Goal: Consume media (video, audio): Consume media (video, audio)

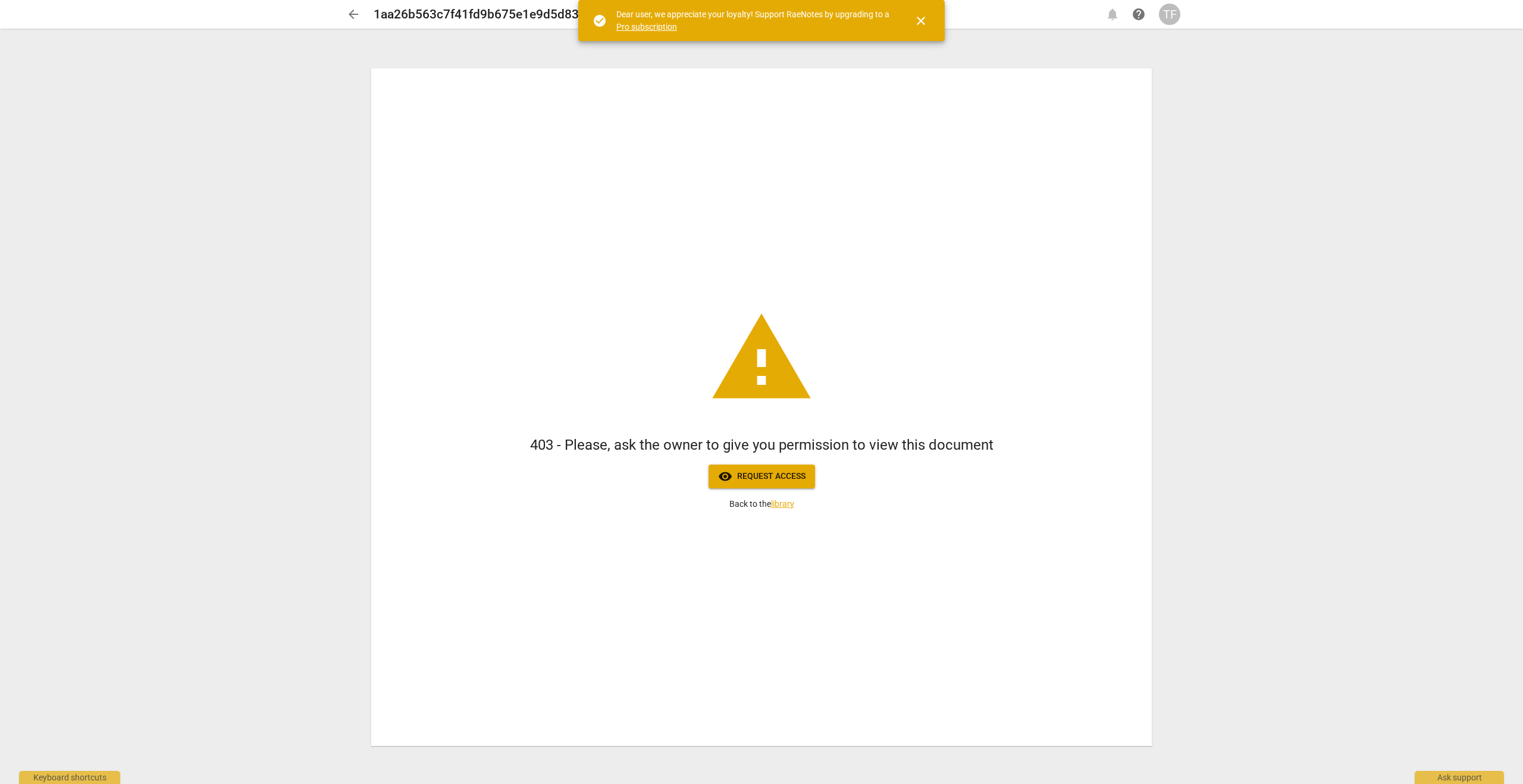
click at [772, 494] on div "warning 403 - Please, ask the owner to give you permission to view this documen…" at bounding box center [761, 407] width 780 height 677
click at [774, 485] on button "visibility Request access" at bounding box center [762, 476] width 106 height 23
click at [1168, 11] on div "TF" at bounding box center [1169, 14] width 21 height 21
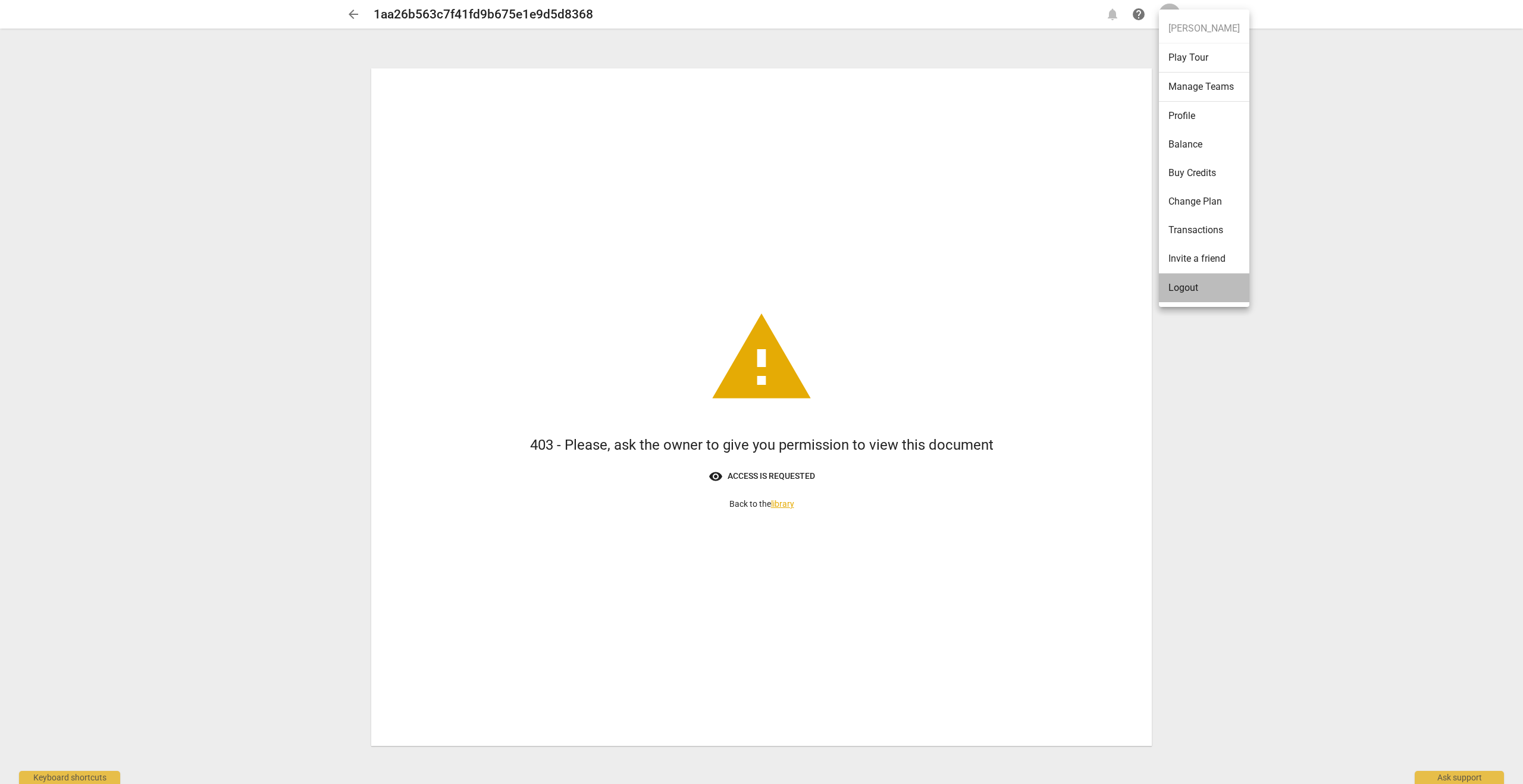
drag, startPoint x: 1193, startPoint y: 290, endPoint x: 1211, endPoint y: 315, distance: 30.8
click at [1211, 314] on div "[PERSON_NAME] Play Tour Manage Teams Profile Balance Buy Credits Change Plan Tr…" at bounding box center [762, 392] width 1523 height 784
click at [1184, 27] on ul "[PERSON_NAME] Play Tour Manage Teams Profile Balance Buy Credits Change Plan Tr…" at bounding box center [1204, 158] width 91 height 298
click at [1190, 291] on li "Logout" at bounding box center [1204, 287] width 91 height 29
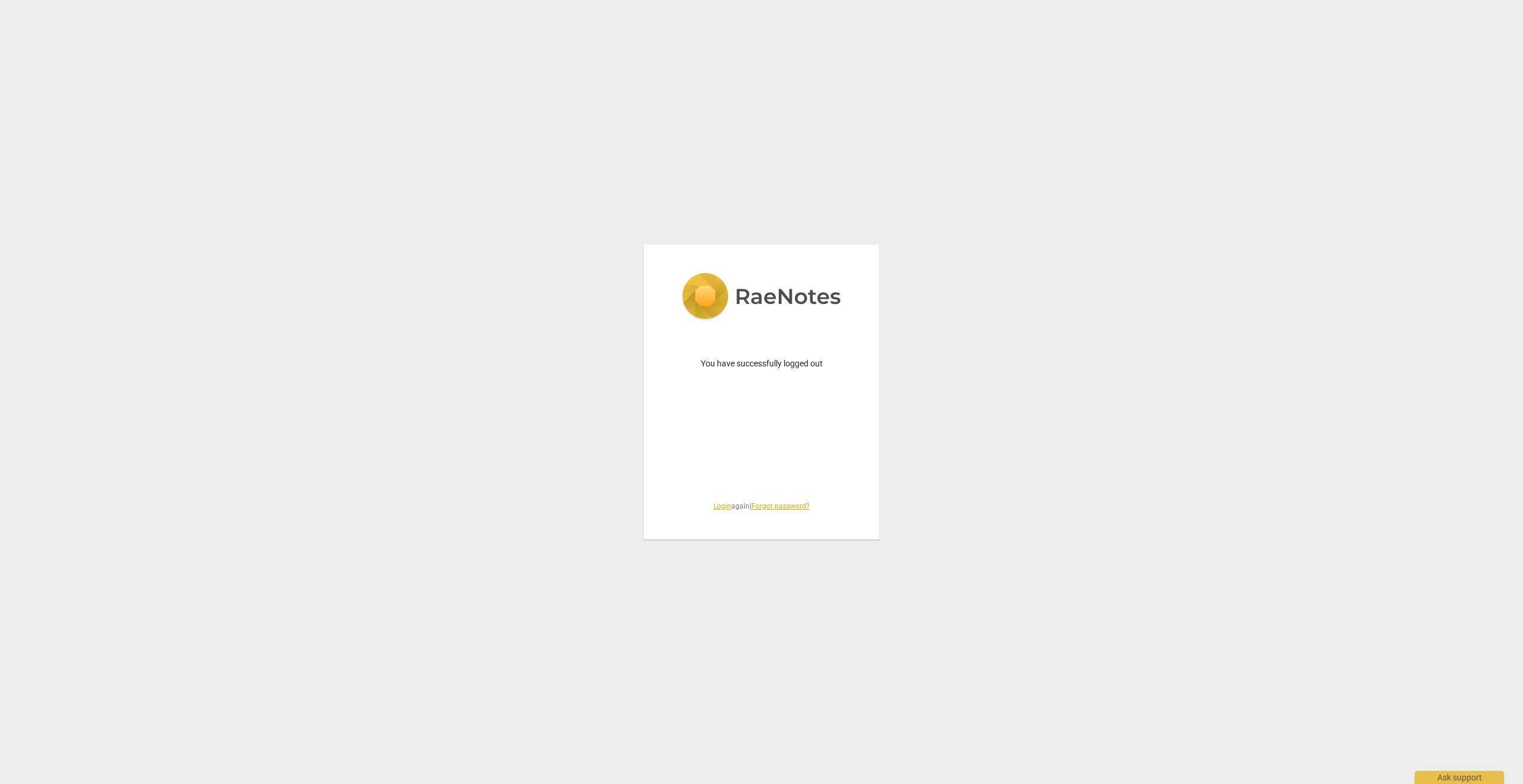
click at [718, 505] on link "Login" at bounding box center [722, 506] width 18 height 9
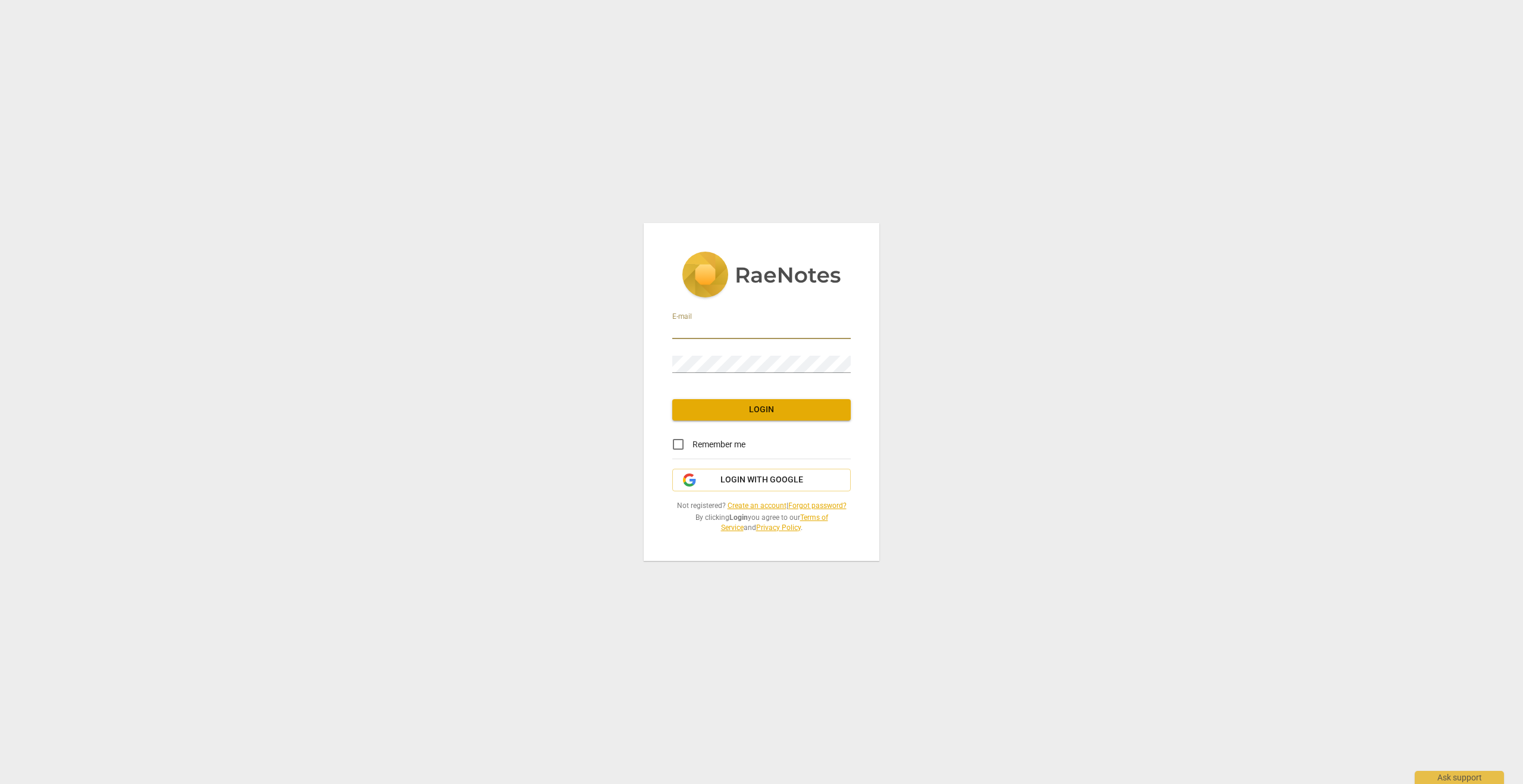
click at [706, 328] on input "email" at bounding box center [762, 330] width 178 height 17
type input "[EMAIL_ADDRESS][DOMAIN_NAME]"
click at [776, 406] on span "Login" at bounding box center [762, 409] width 159 height 12
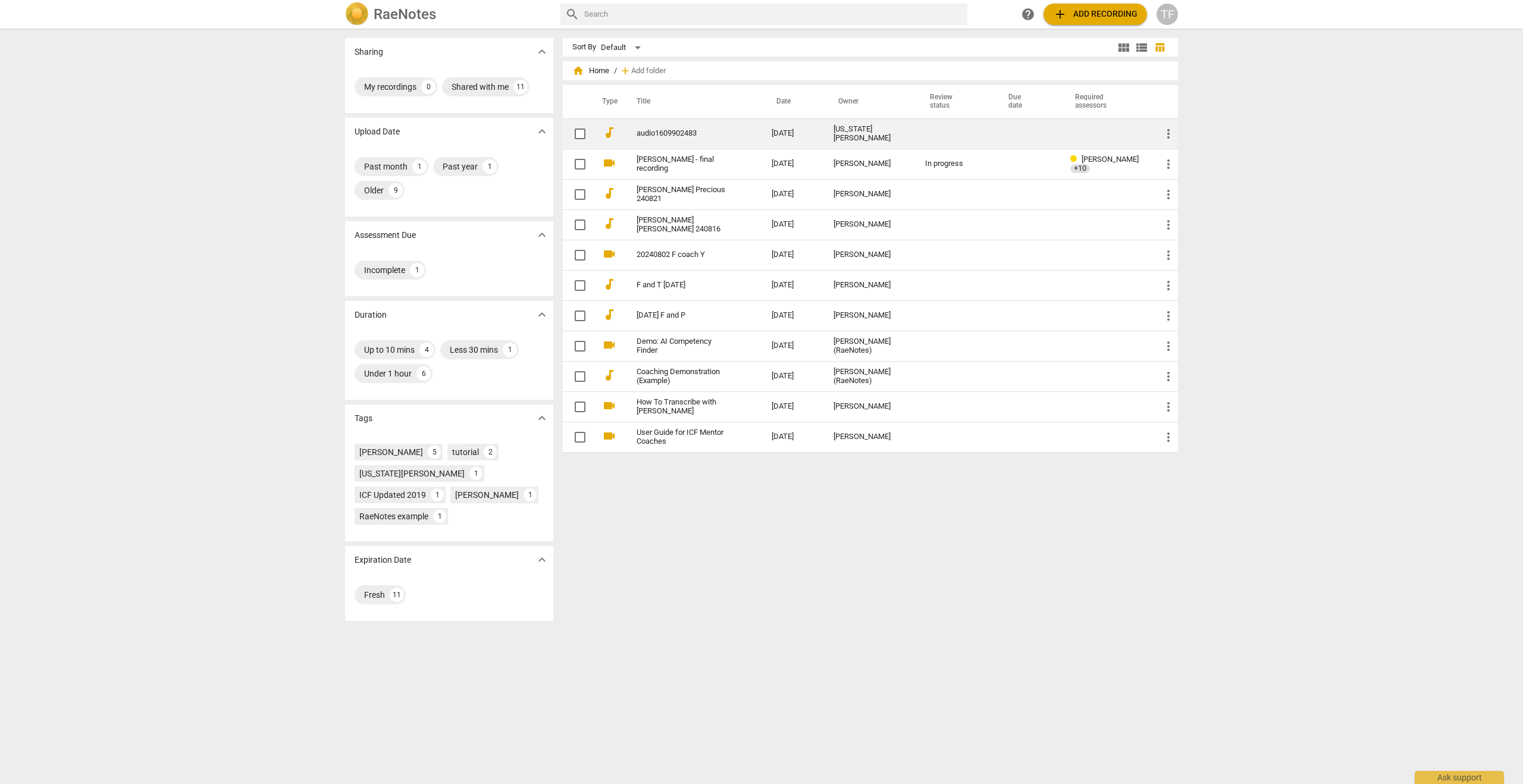
click at [683, 139] on td "audio1609902483" at bounding box center [692, 134] width 140 height 30
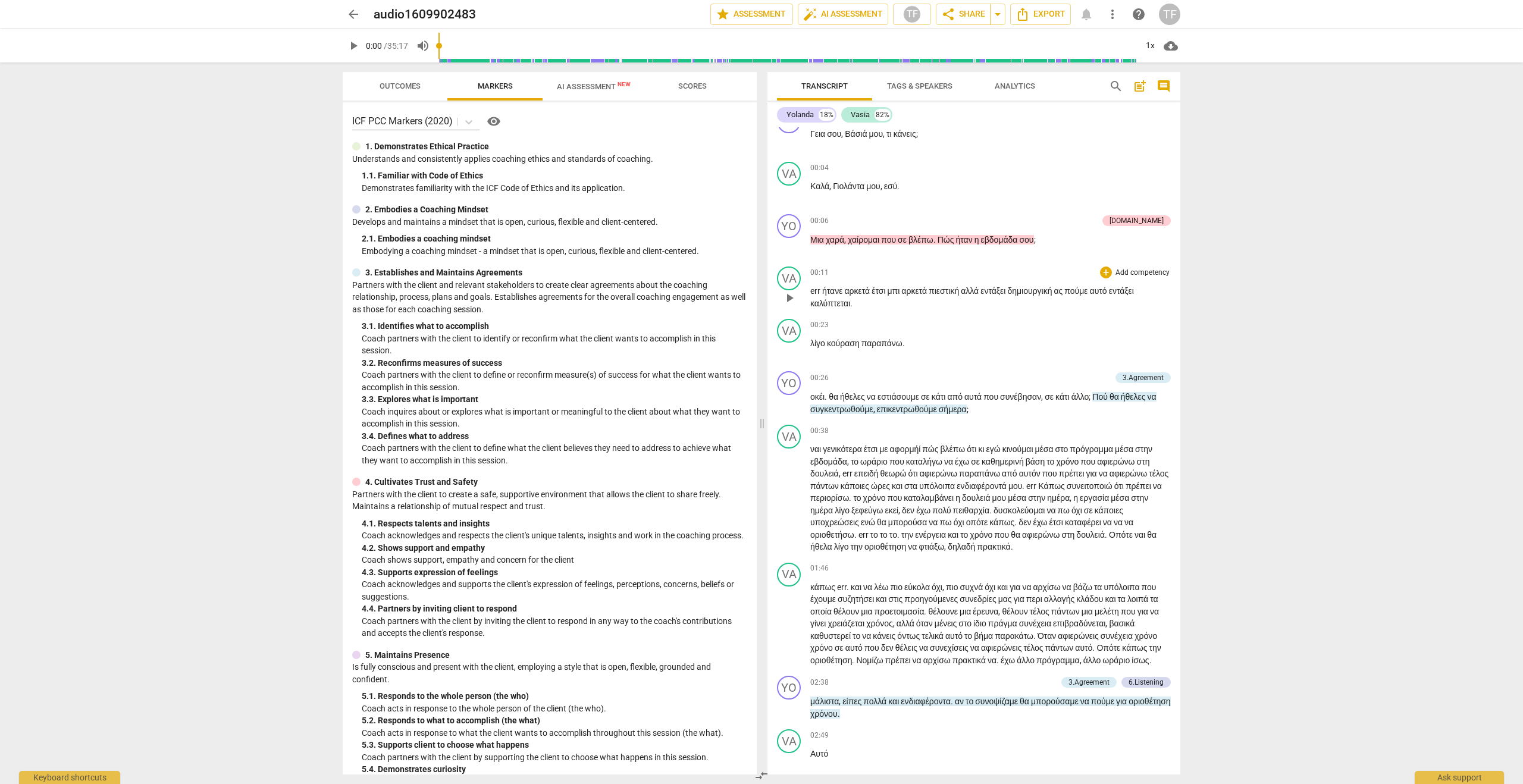
scroll to position [23, 0]
click at [1172, 11] on div "TF" at bounding box center [1169, 14] width 21 height 21
click at [1196, 286] on li "Logout" at bounding box center [1204, 287] width 91 height 29
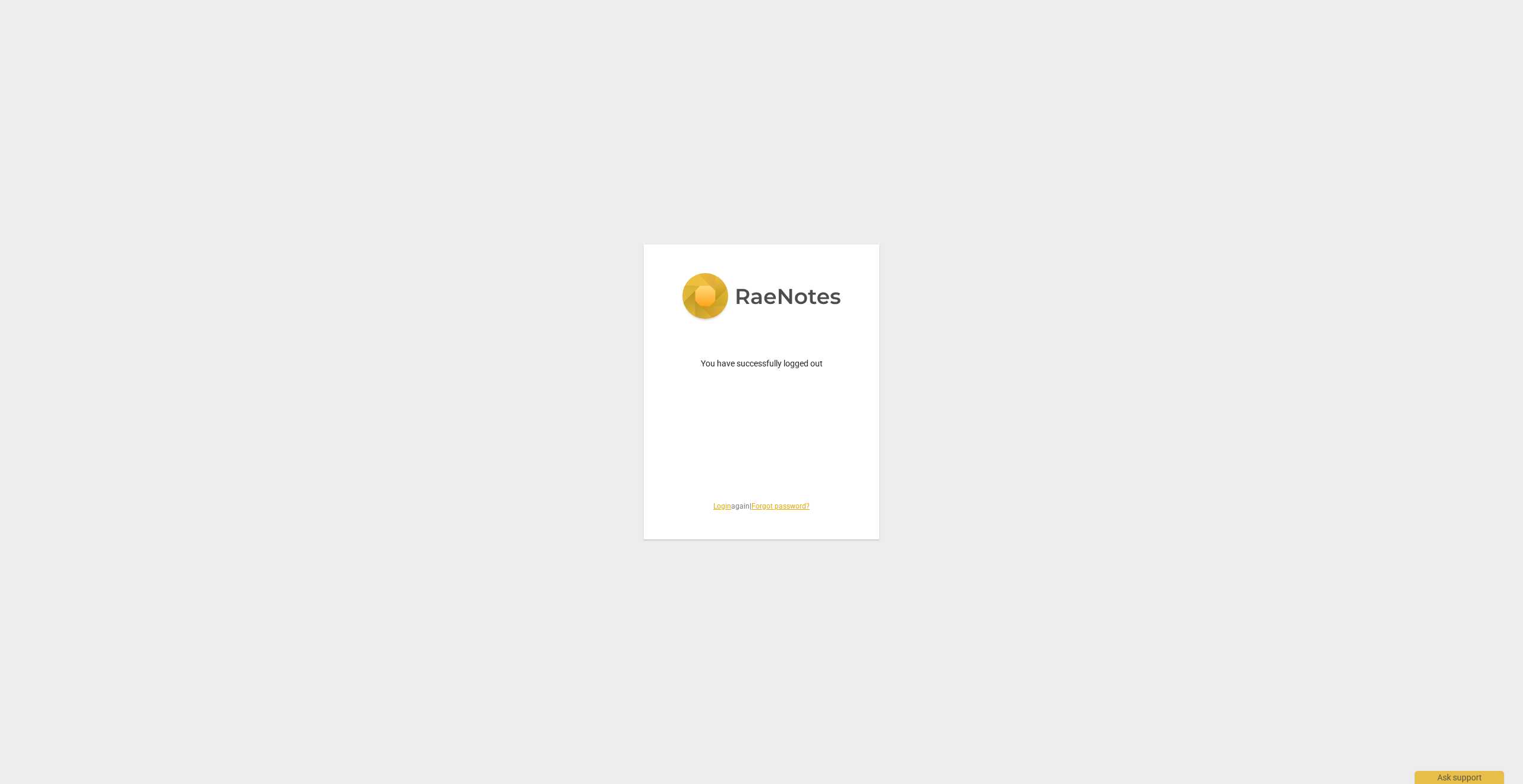
click at [719, 508] on link "Login" at bounding box center [722, 506] width 18 height 9
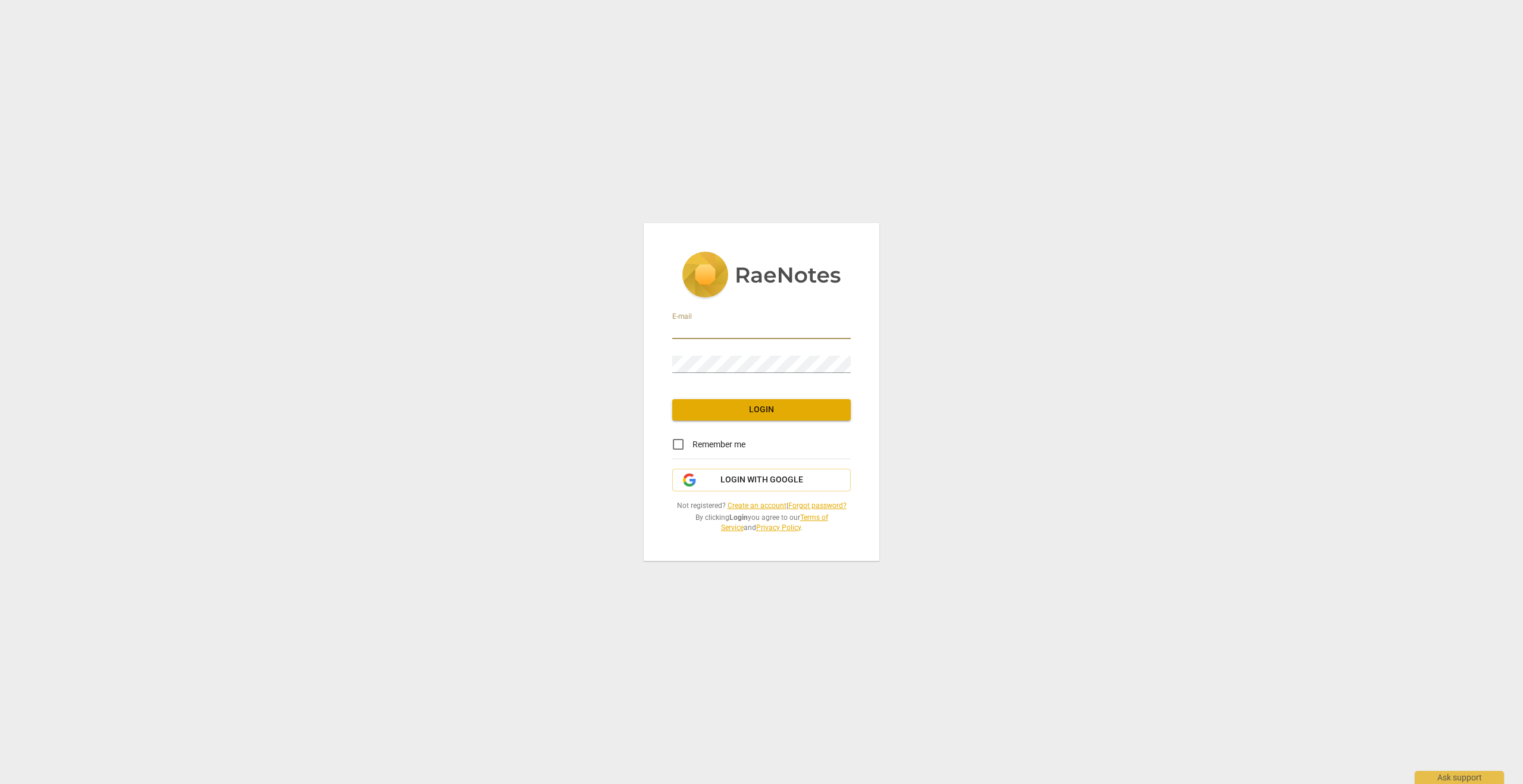
click at [704, 325] on input "email" at bounding box center [762, 330] width 178 height 17
type input "[EMAIL_ADDRESS][DOMAIN_NAME]"
click at [767, 409] on span "Login" at bounding box center [762, 409] width 159 height 12
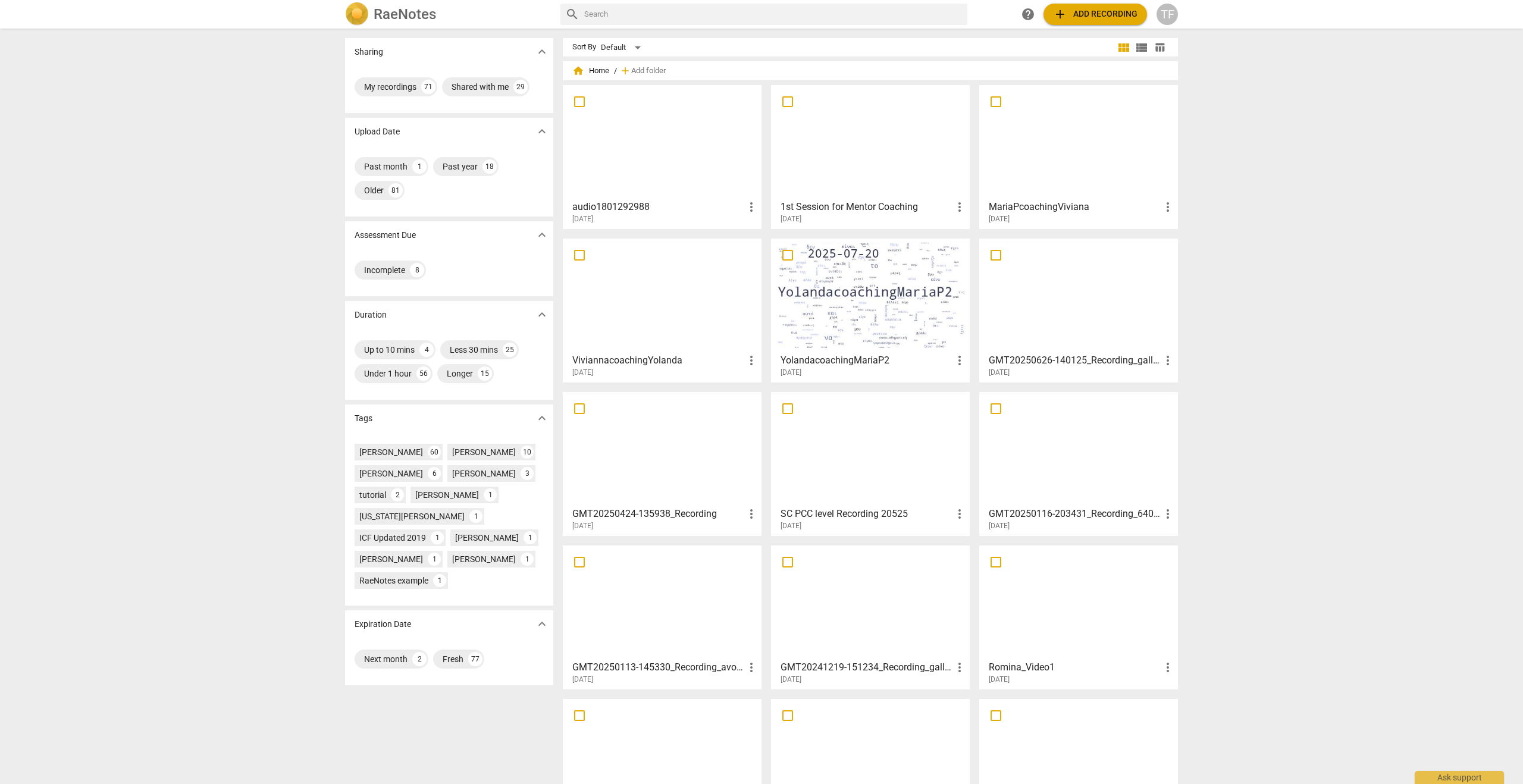
click at [653, 161] on div at bounding box center [662, 141] width 191 height 105
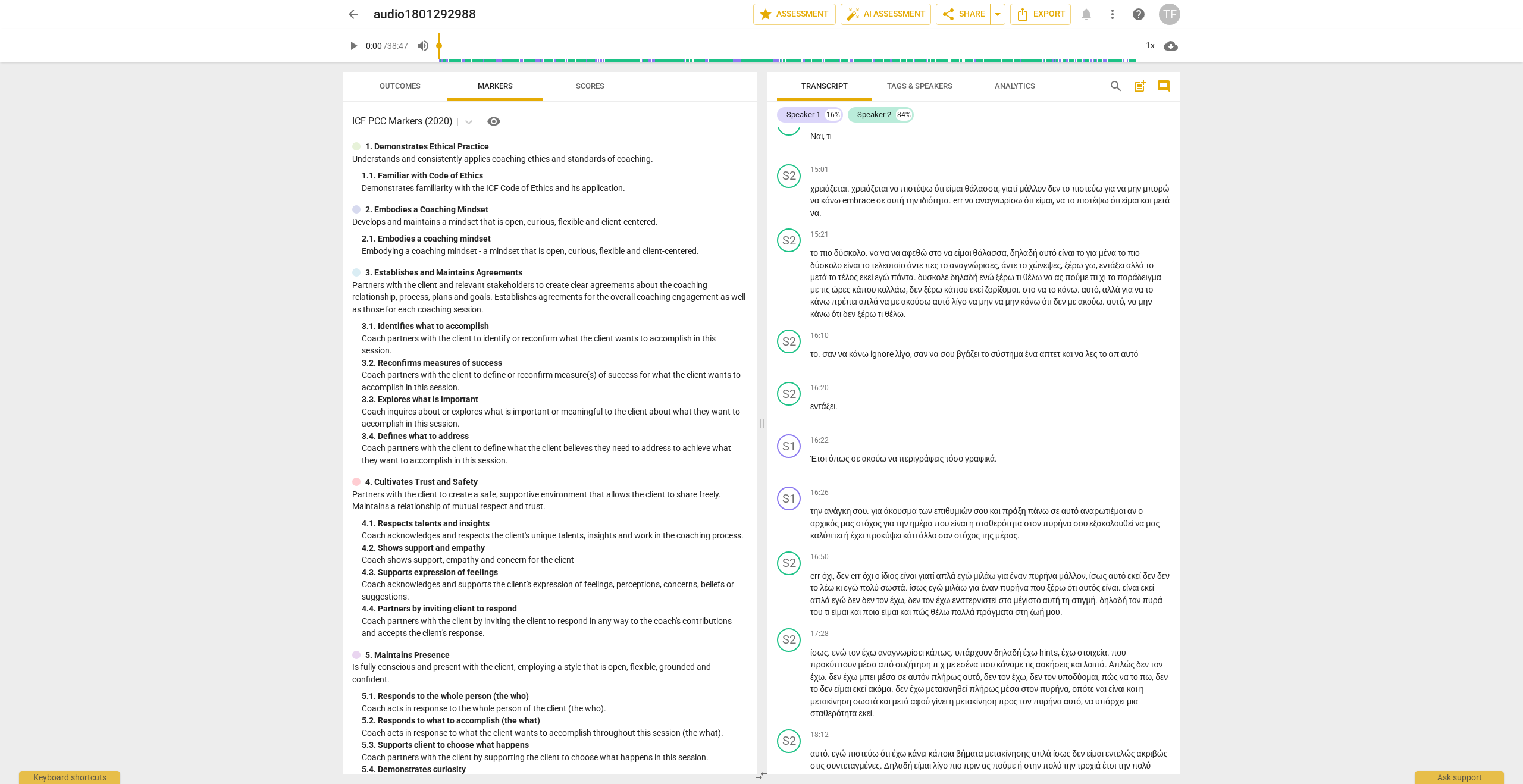
scroll to position [3732, 0]
click at [353, 45] on span "play_arrow" at bounding box center [353, 46] width 14 height 14
type input "7"
type input "0.26"
type input "7"
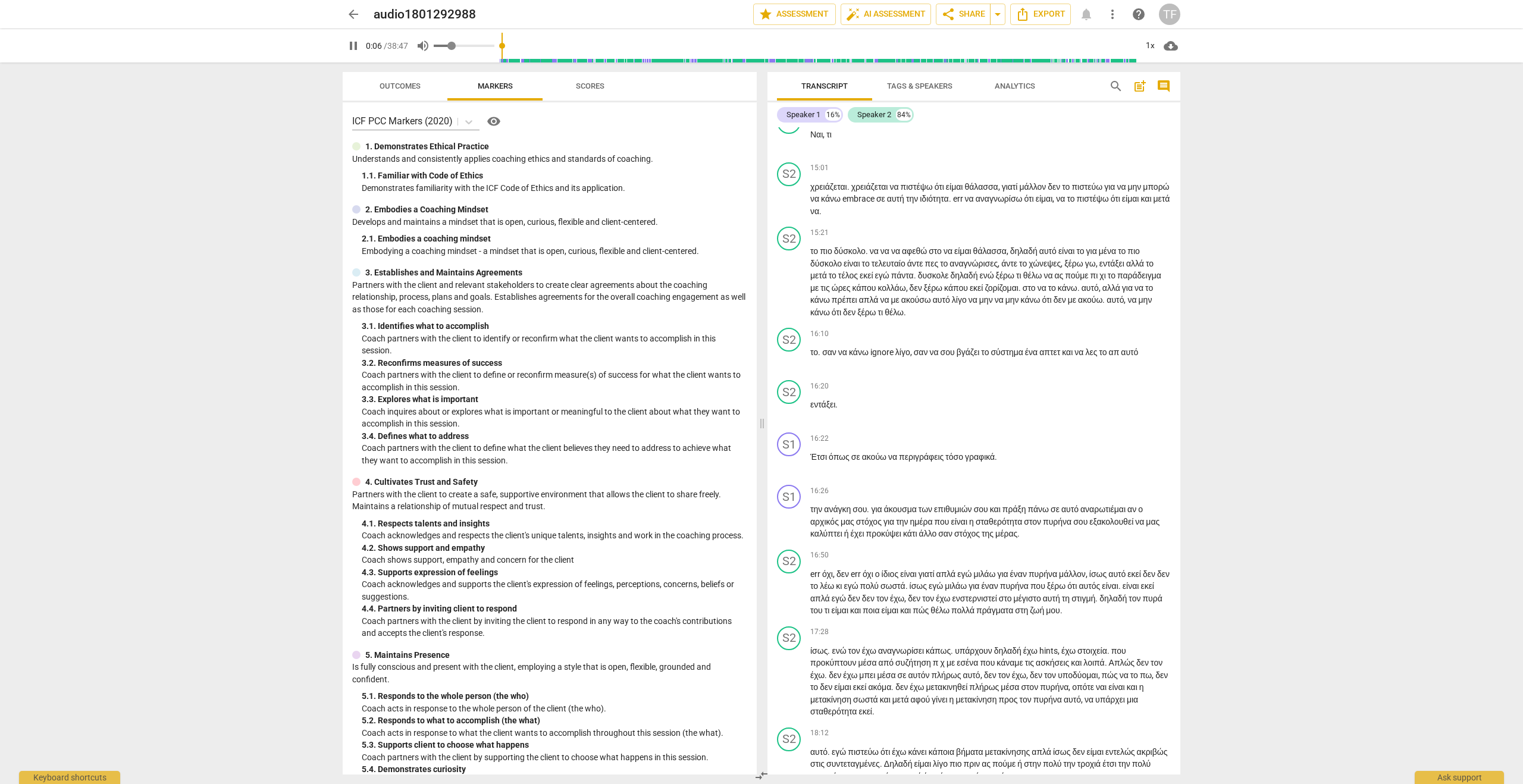
type input "0.27"
type input "7"
type input "0.3"
type input "7"
type input "0.33"
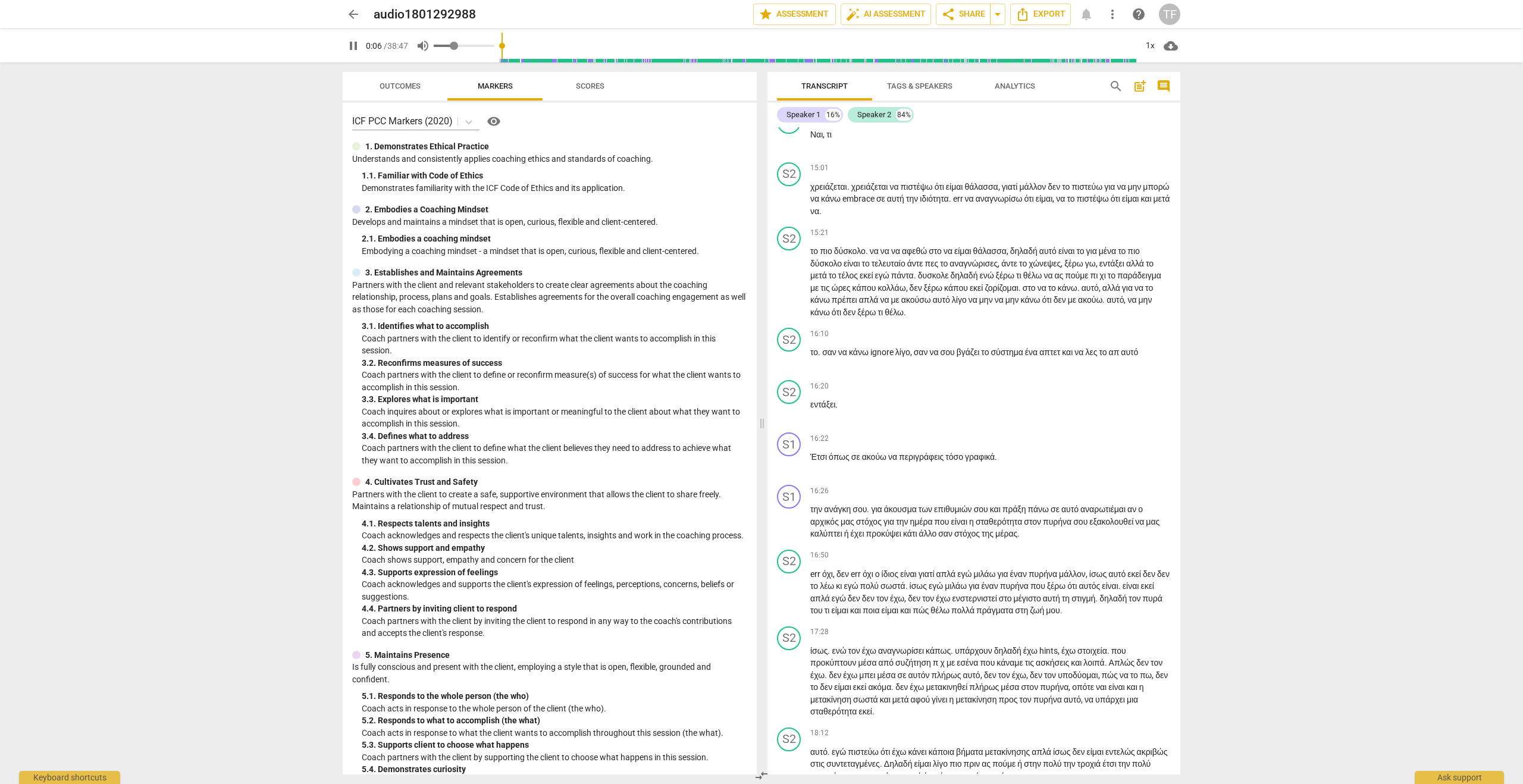
type input "7"
type input "0.34"
type input "7"
type input "0.36"
type input "7"
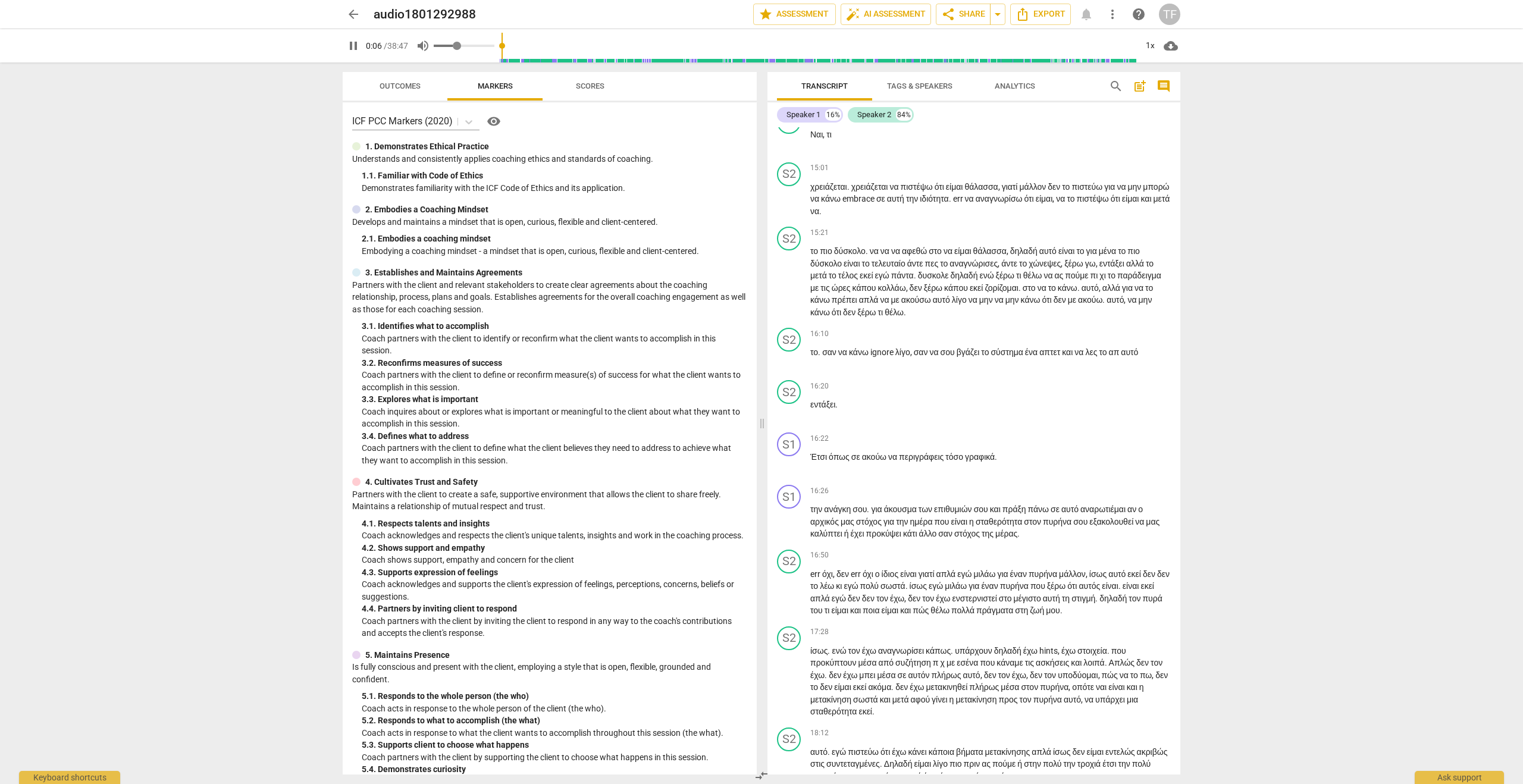
type input "0.38"
type input "7"
type input "0.4"
type input "7"
type input "0.43"
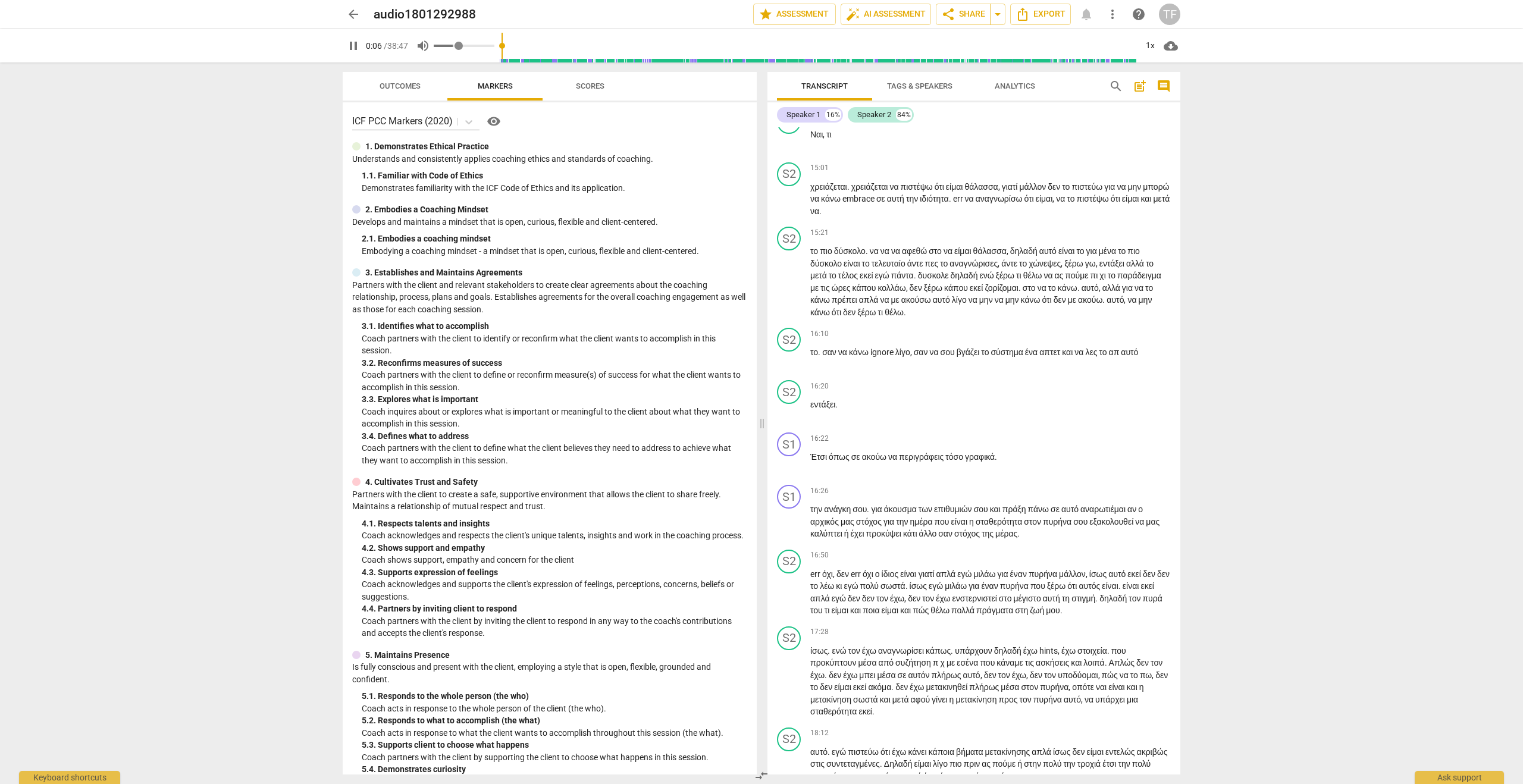
type input "7"
type input "0.46"
type input "7"
type input "0.5"
type input "7"
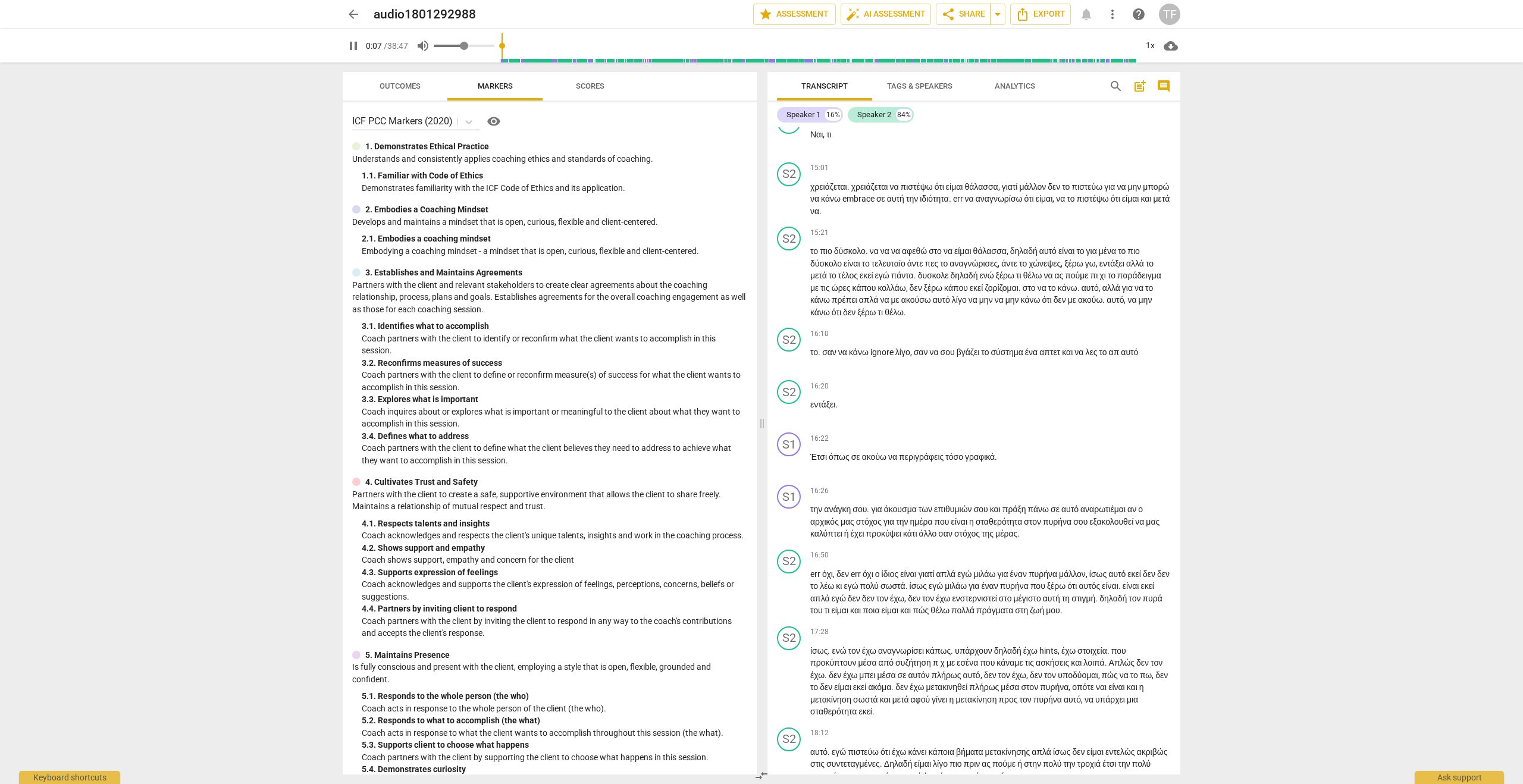
type input "0.51"
type input "7"
type input "0.54"
type input "7"
type input "0.56"
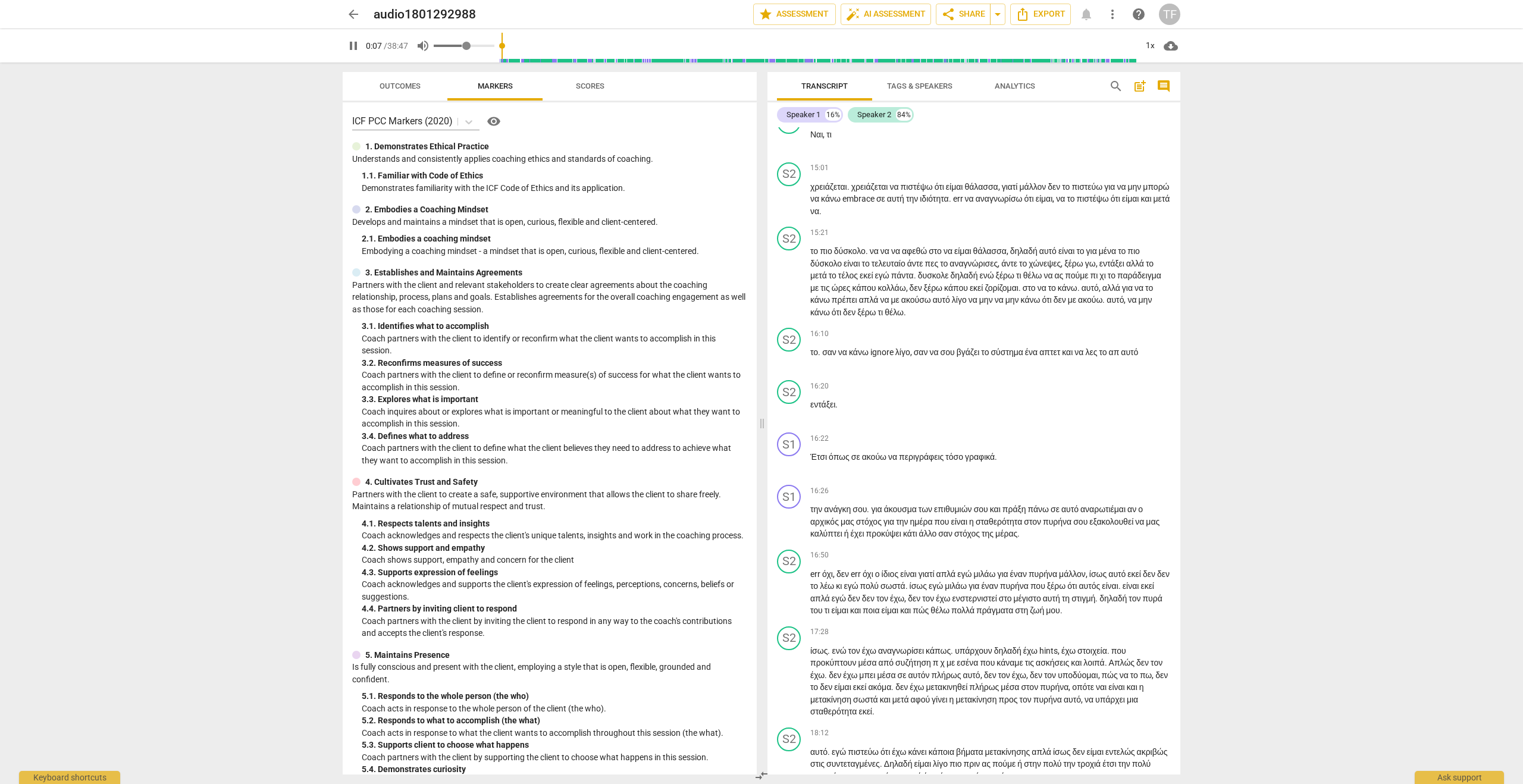
type input "7"
type input "0.57"
type input "7"
type input "0.58"
type input "7"
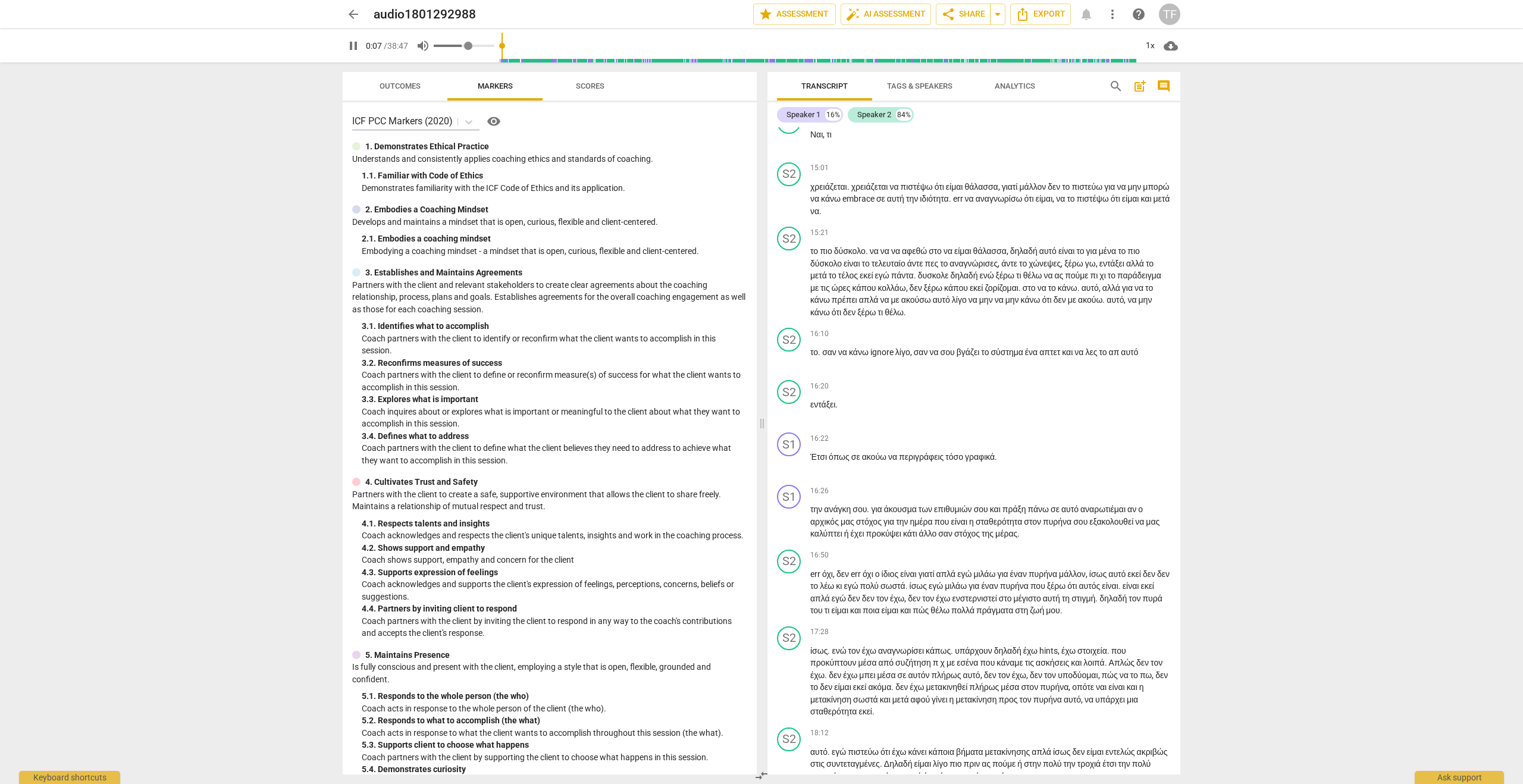
type input "0.59"
type input "7"
type input "0.6"
type input "7"
type input "0.62"
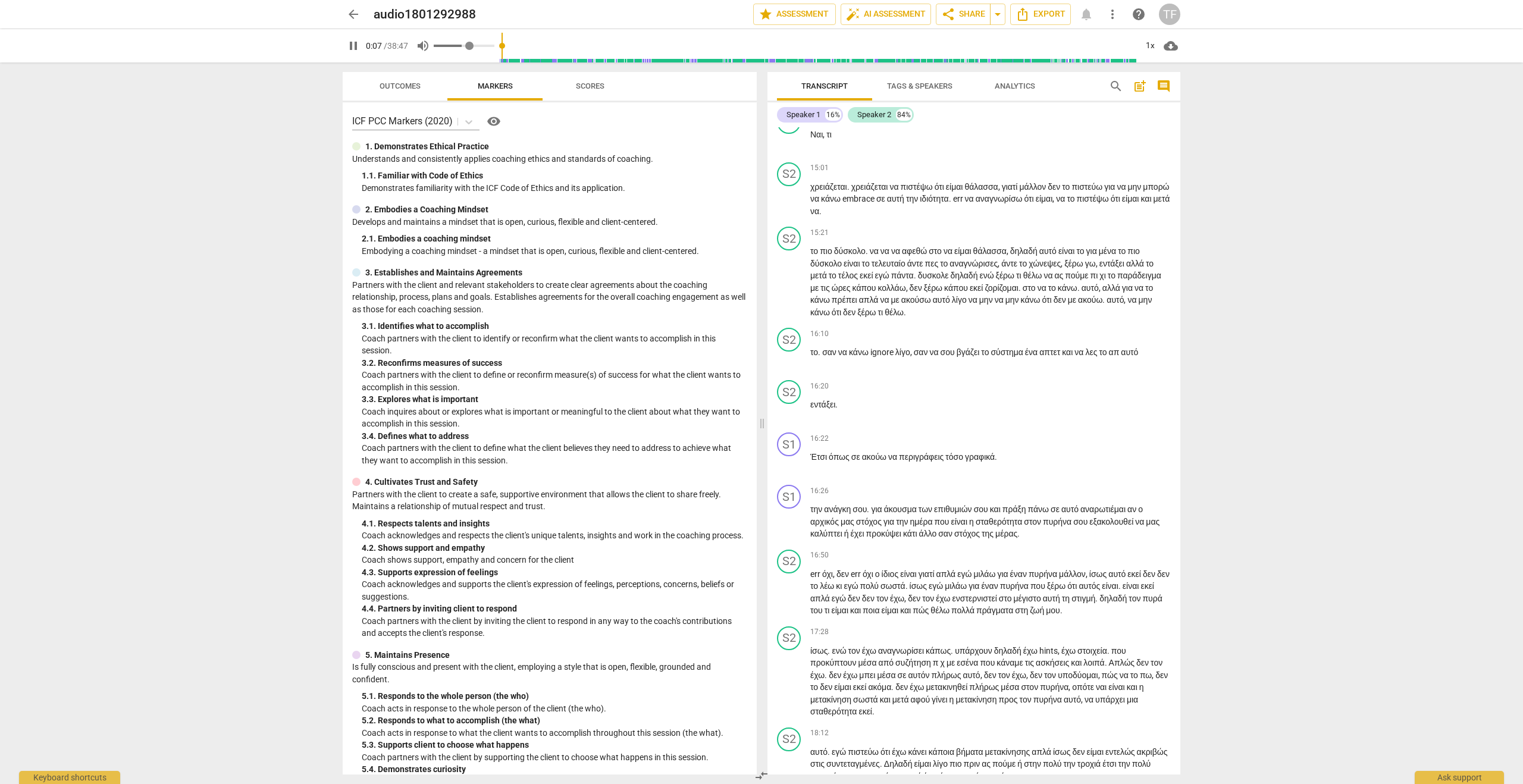
type input "7"
type input "0.63"
type input "7"
type input "0.65"
type input "7"
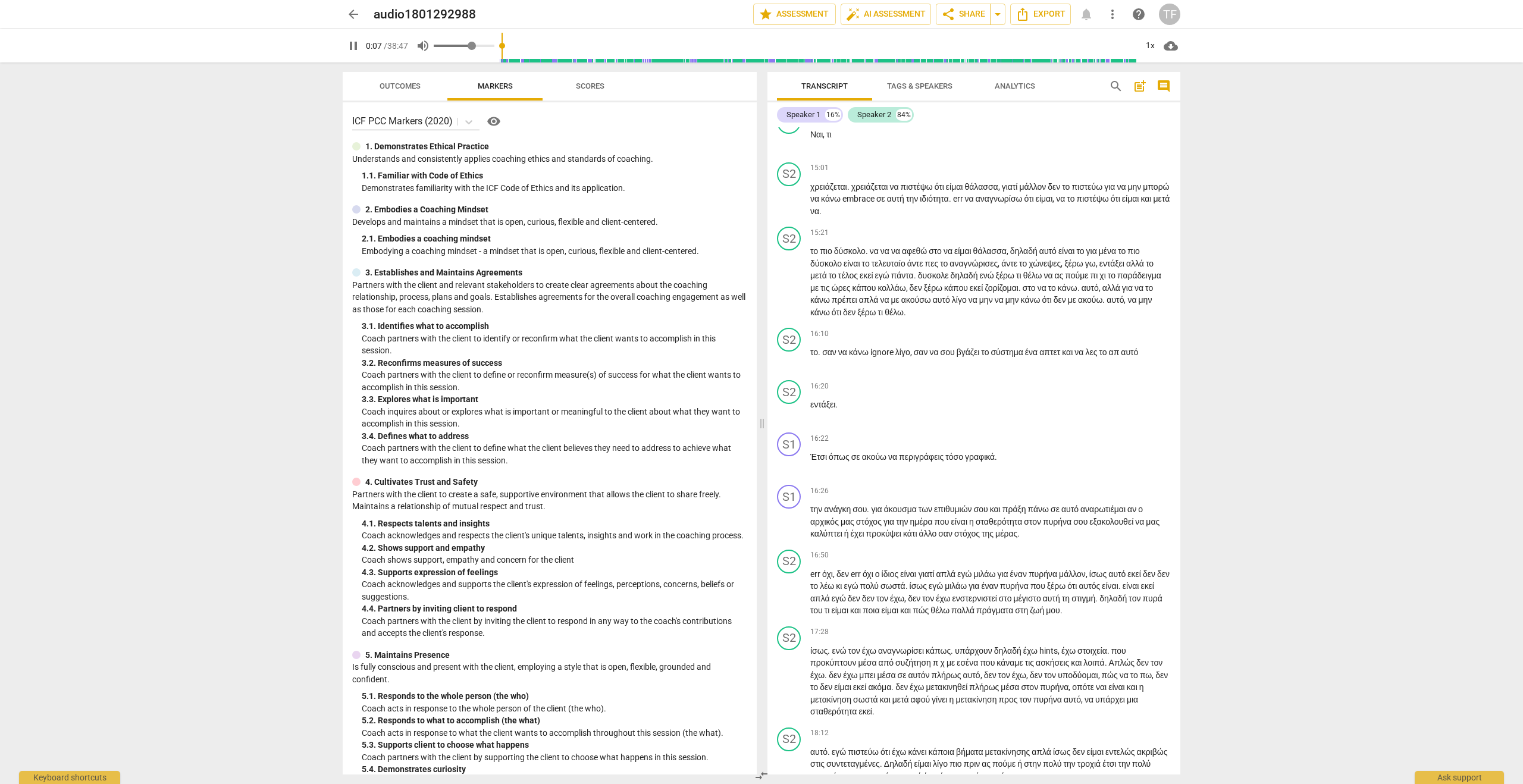
type input "0.67"
type input "7"
type input "0.68"
type input "7"
type input "0.7"
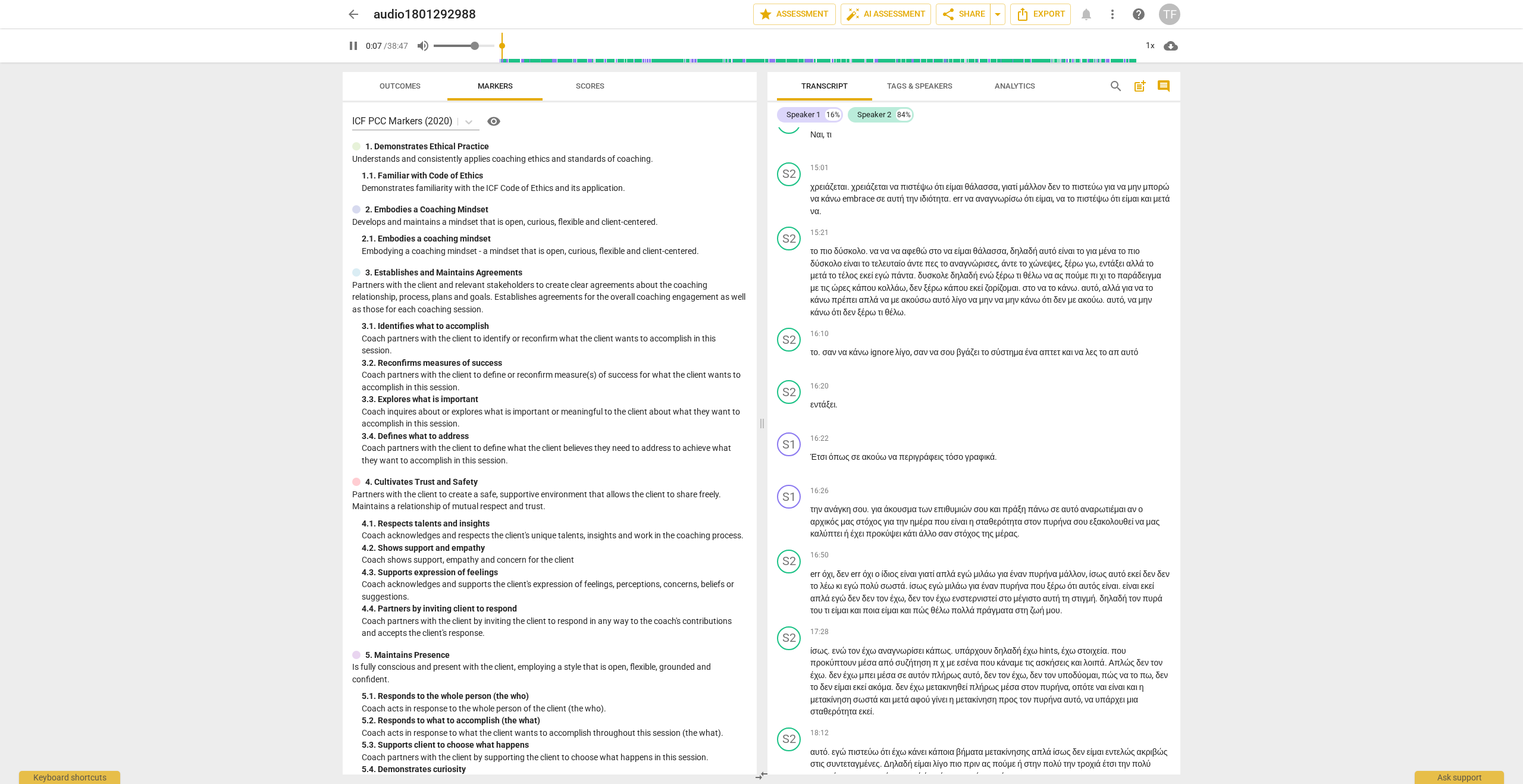
type input "8"
type input "0.74"
type input "8"
type input "0.75"
type input "8"
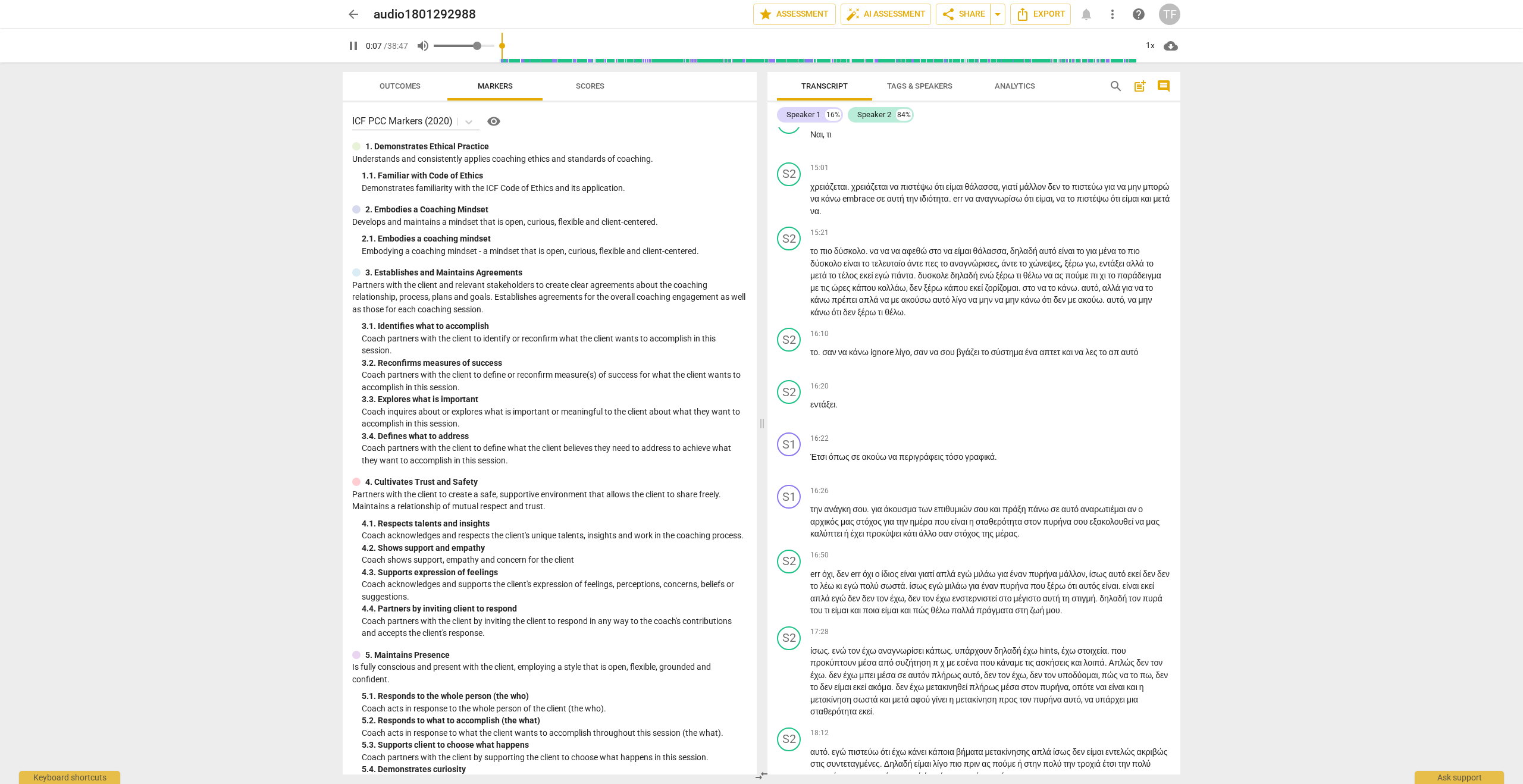
type input "0.76"
type input "8"
type input "0.78"
type input "8"
type input "0.8"
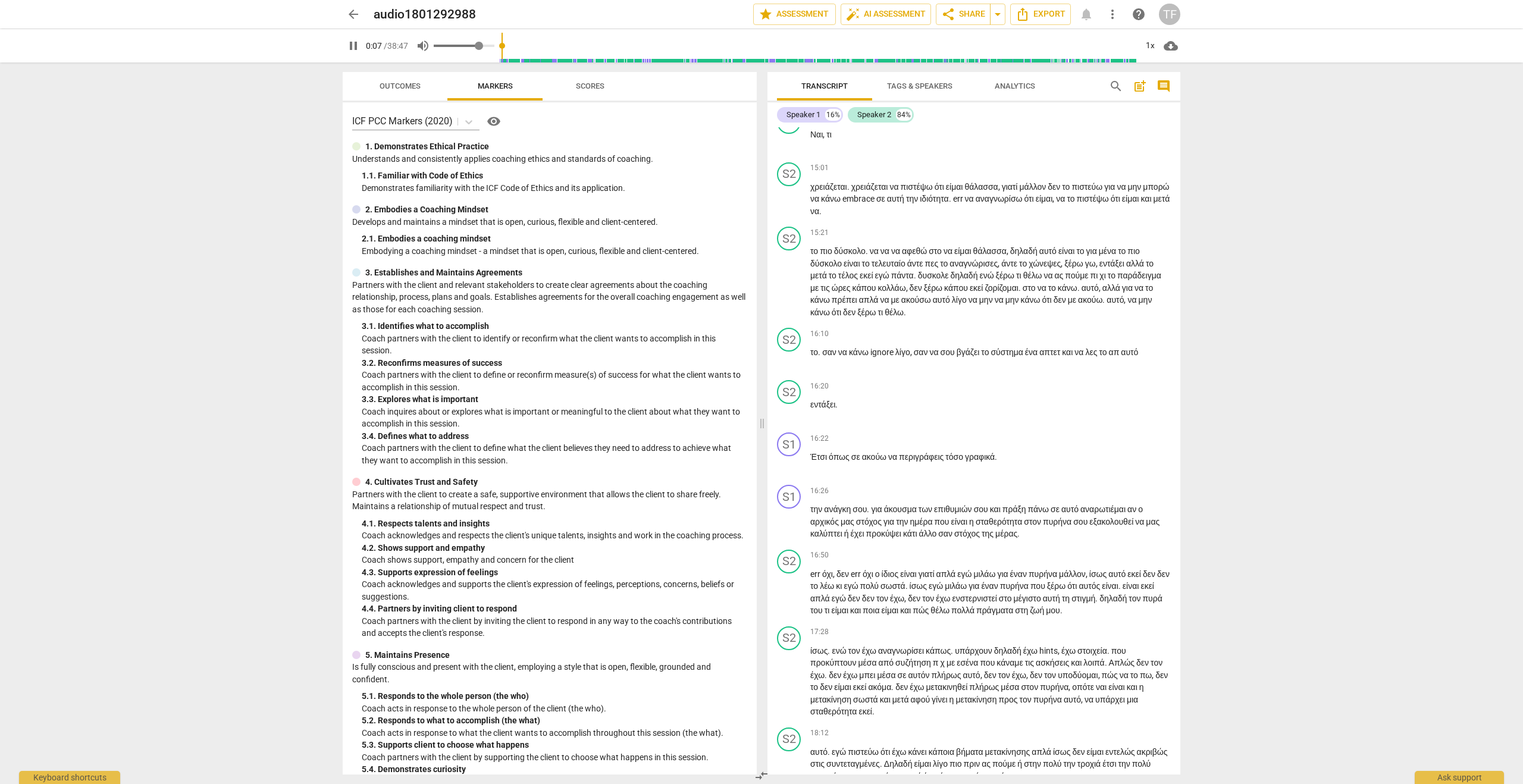
type input "8"
type input "0.83"
type input "8"
type input "0.84"
type input "8"
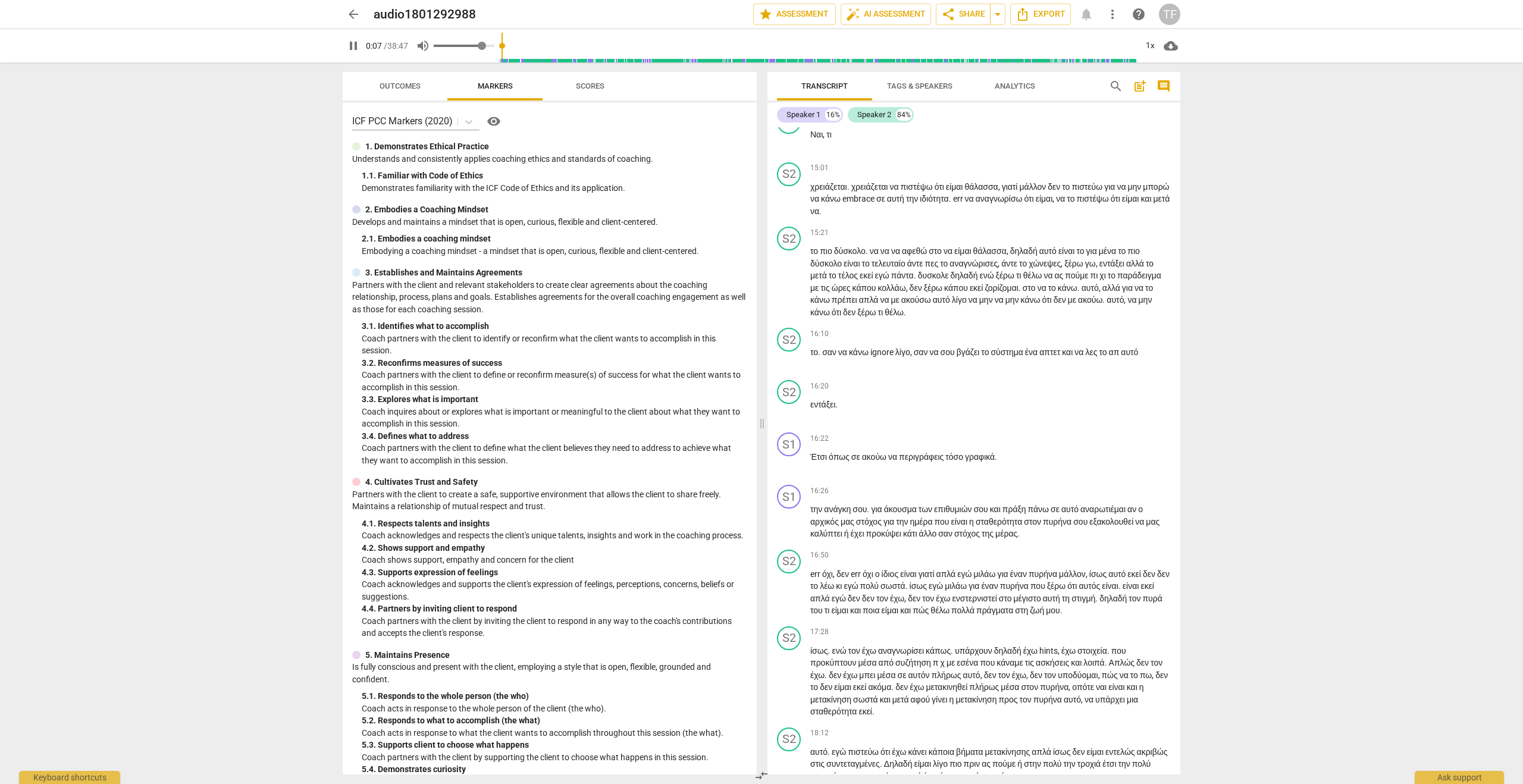
type input "0.85"
type input "8"
type input "0.86"
type input "8"
type input "0.87"
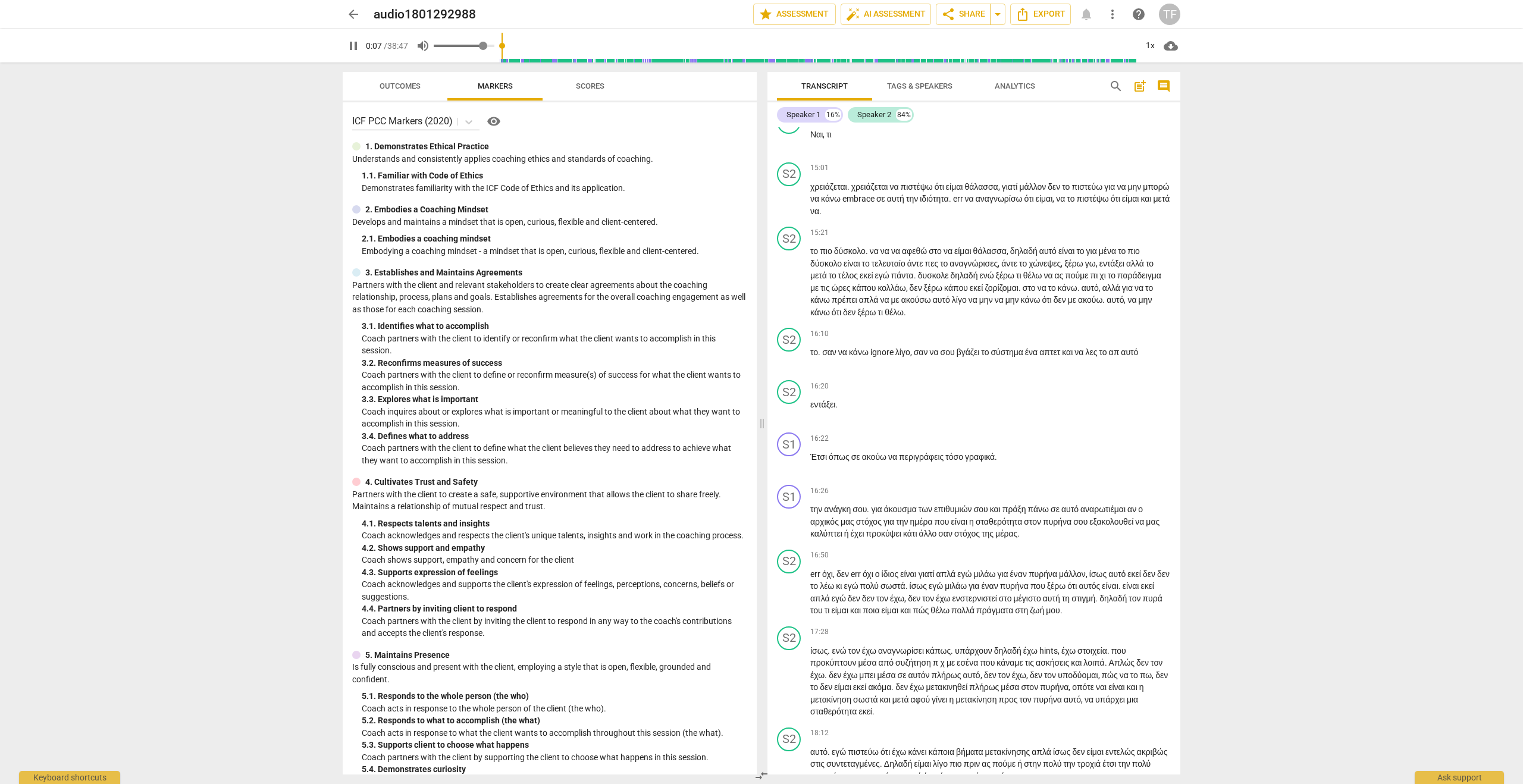
type input "8"
type input "0.89"
type input "8"
type input "0.9"
type input "8"
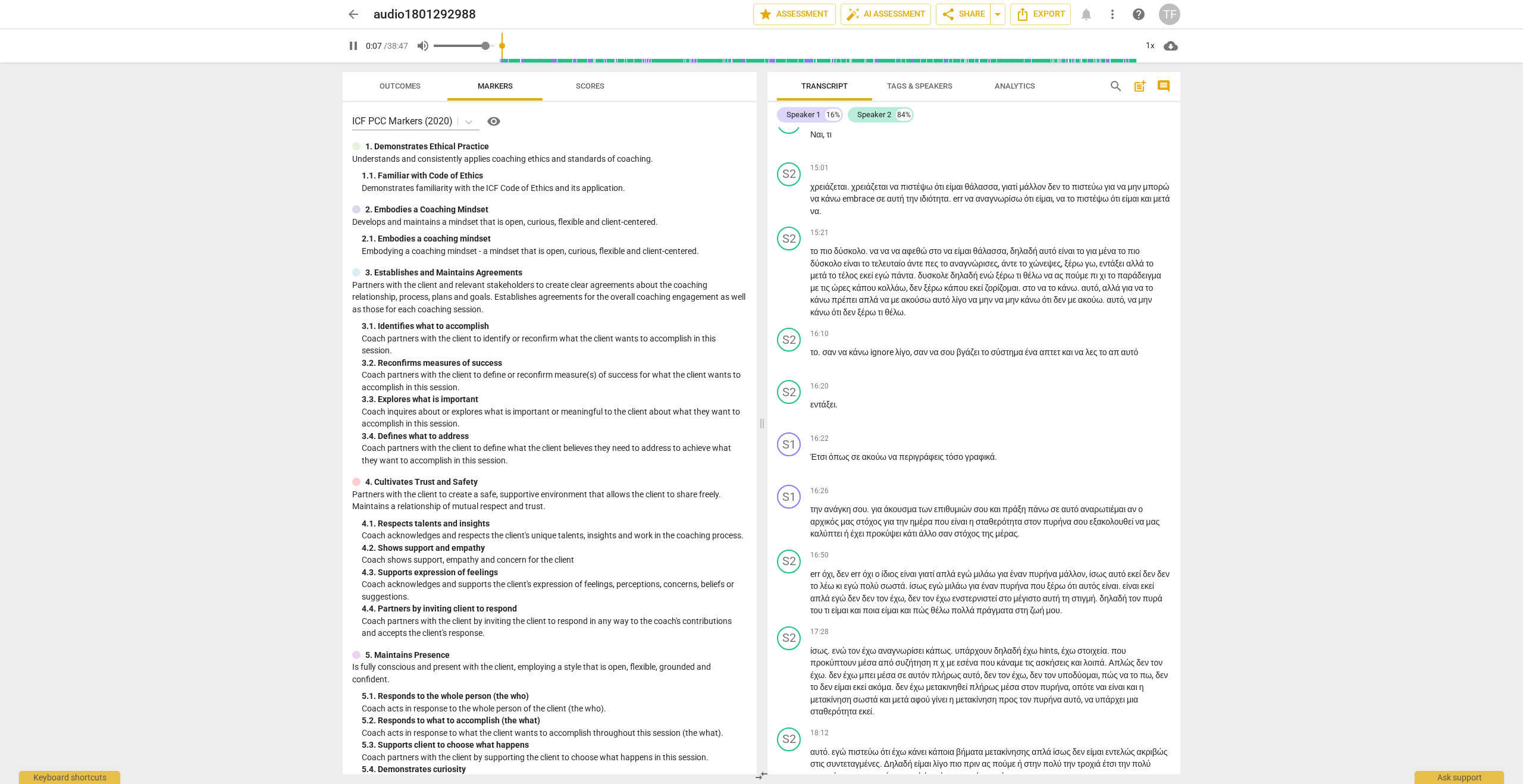
type input "0.92"
type input "8"
type input "0.93"
type input "8"
type input "0.94"
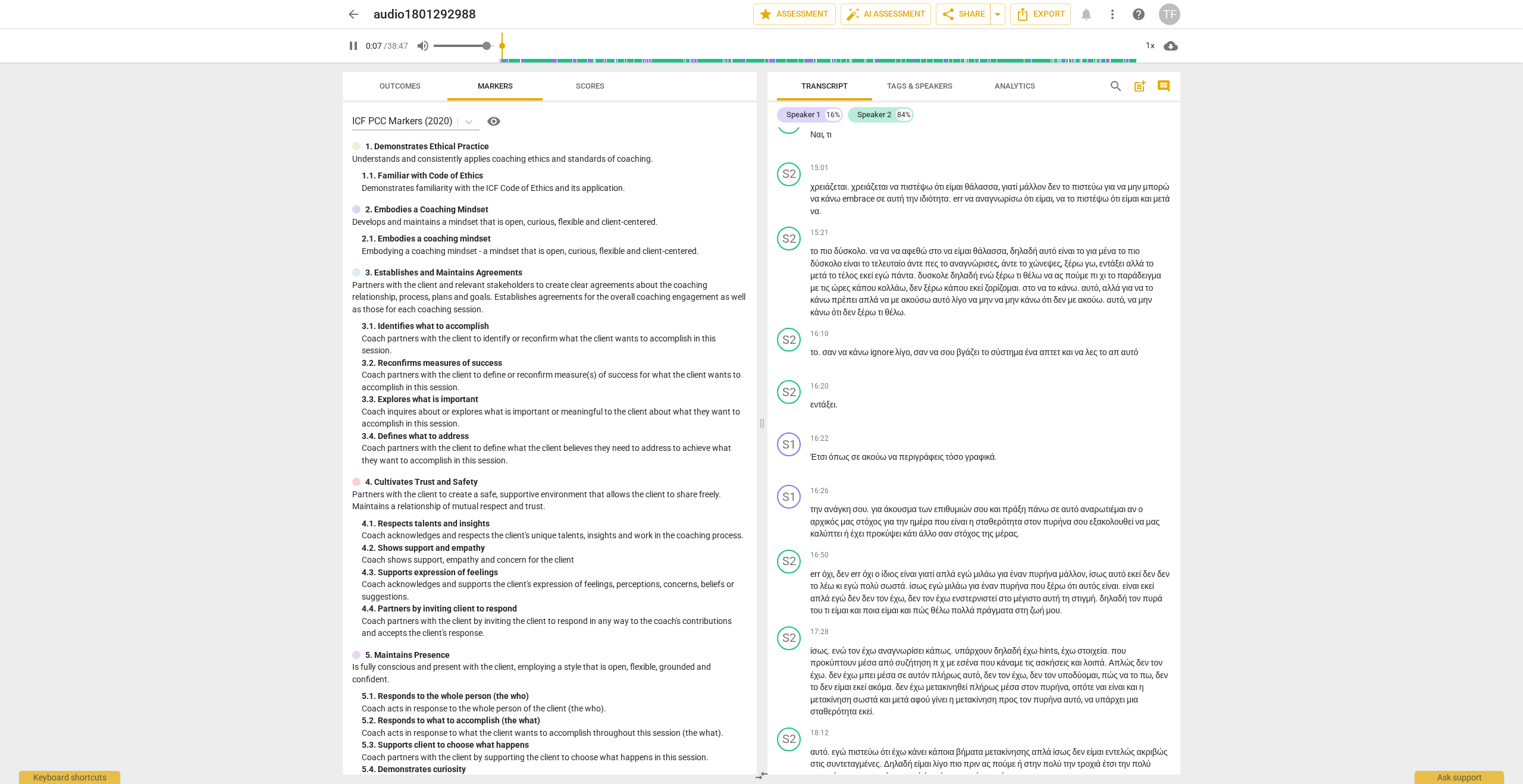
type input "8"
type input "0.95"
type input "8"
type input "0.97"
type input "8"
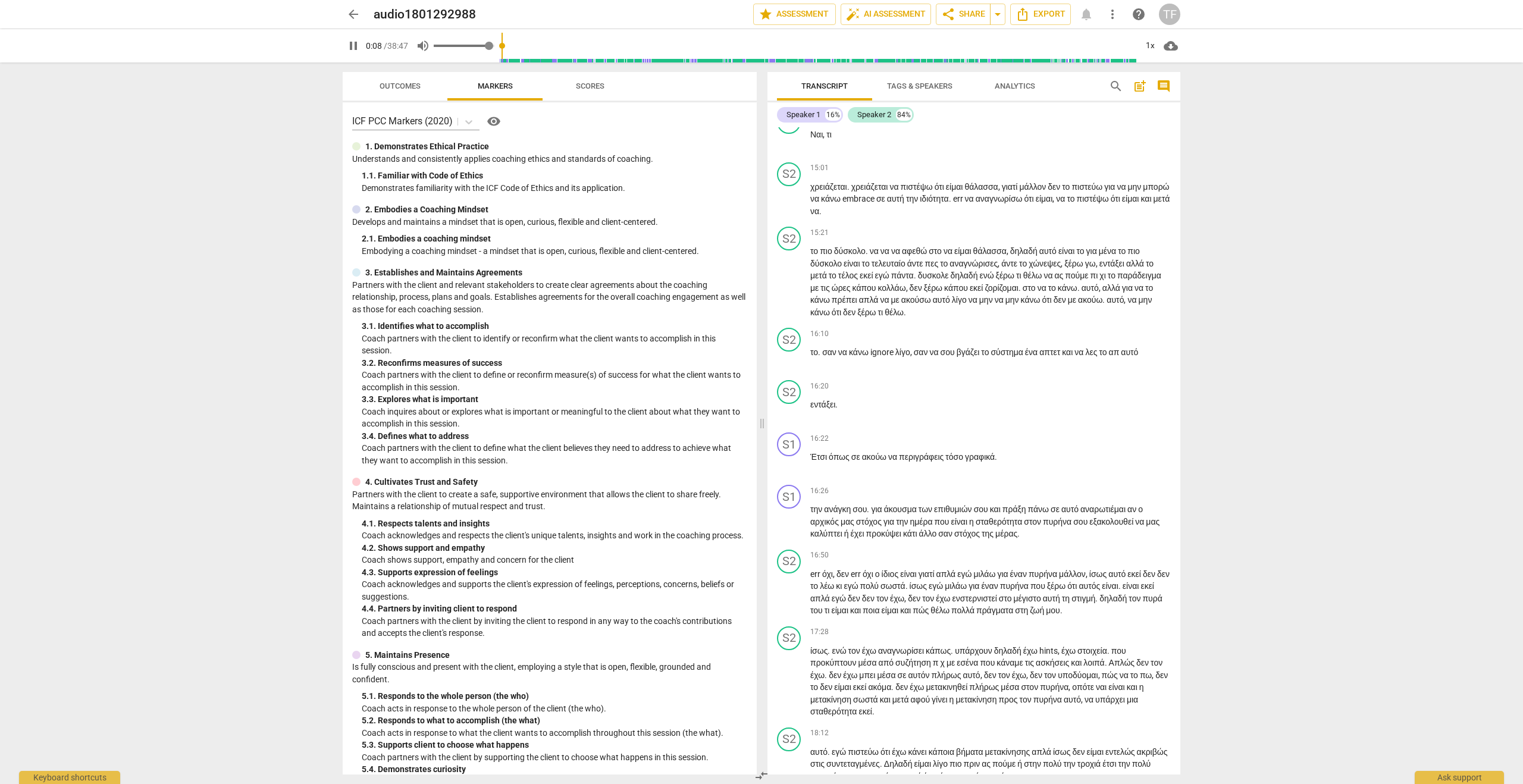
type input "0.98"
type input "8"
type input "0.99"
type input "8"
type input "1"
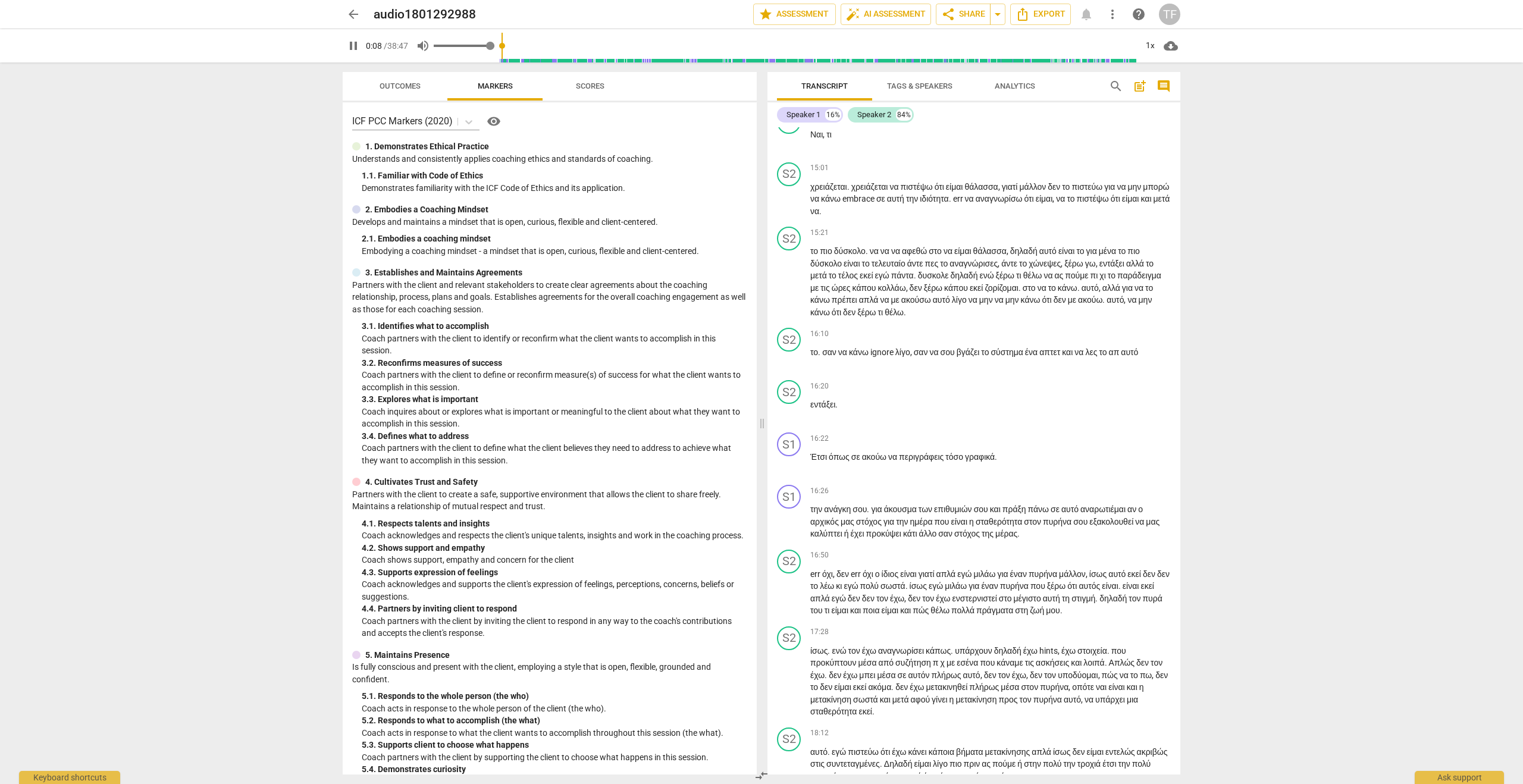
type input "9"
drag, startPoint x: 453, startPoint y: 46, endPoint x: 503, endPoint y: 48, distance: 50.0
type input "1"
click at [494, 47] on input "range" at bounding box center [464, 45] width 61 height 2
click at [1149, 46] on div "1x" at bounding box center [1150, 45] width 23 height 19
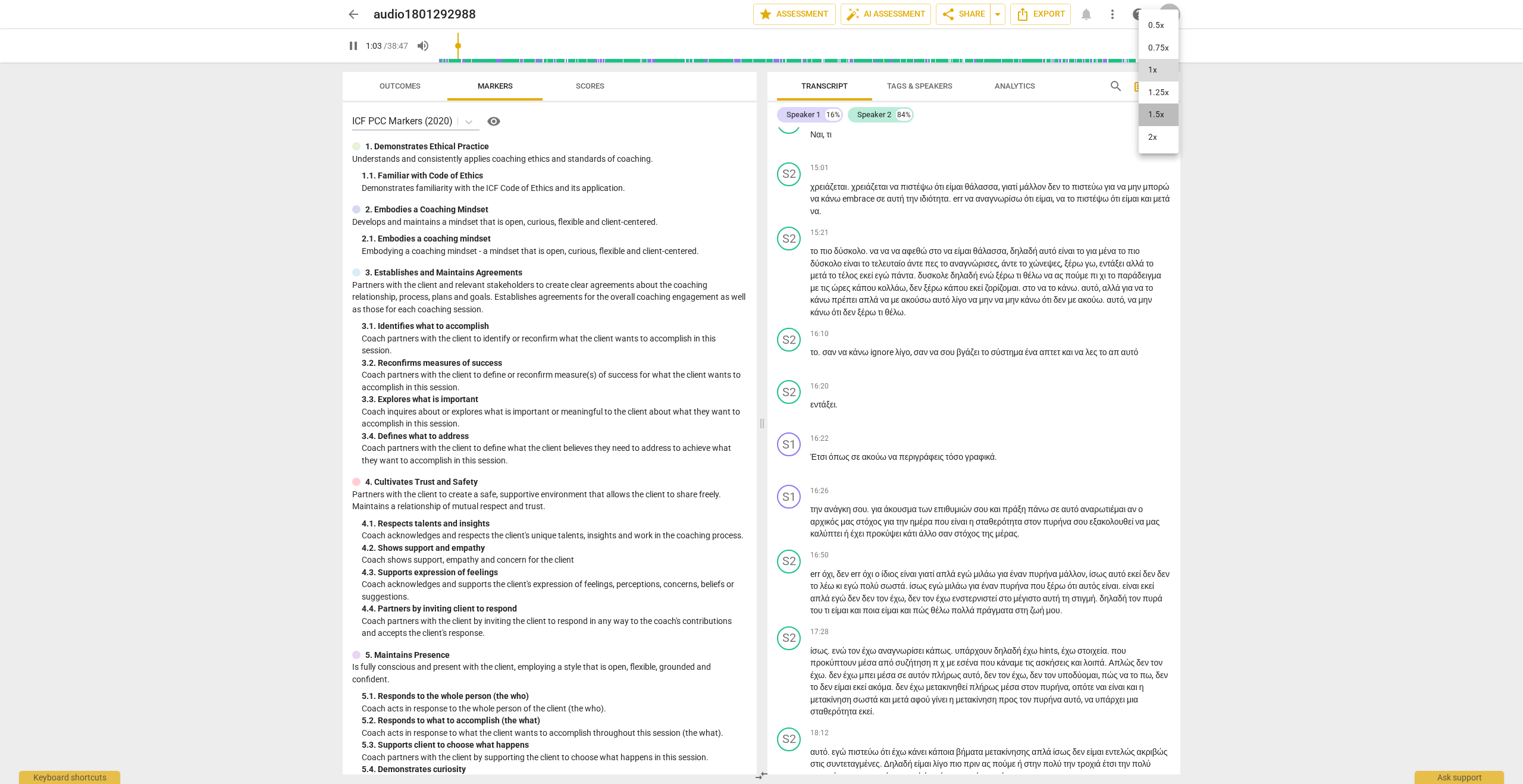
click at [1154, 111] on li "1.5x" at bounding box center [1158, 115] width 40 height 23
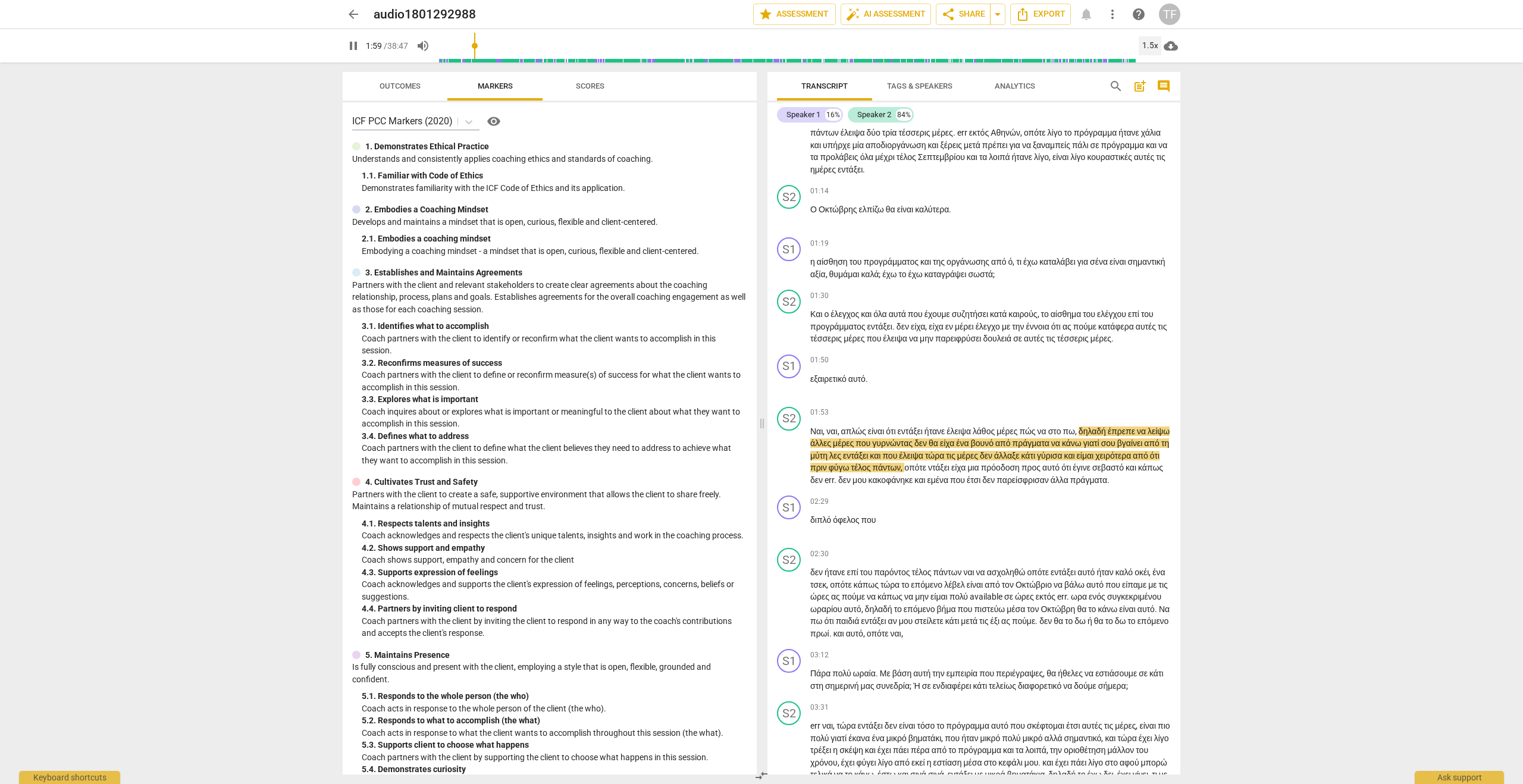
scroll to position [361, 0]
click at [355, 48] on span "pause" at bounding box center [353, 46] width 14 height 14
type input "546"
